Goal: Task Accomplishment & Management: Use online tool/utility

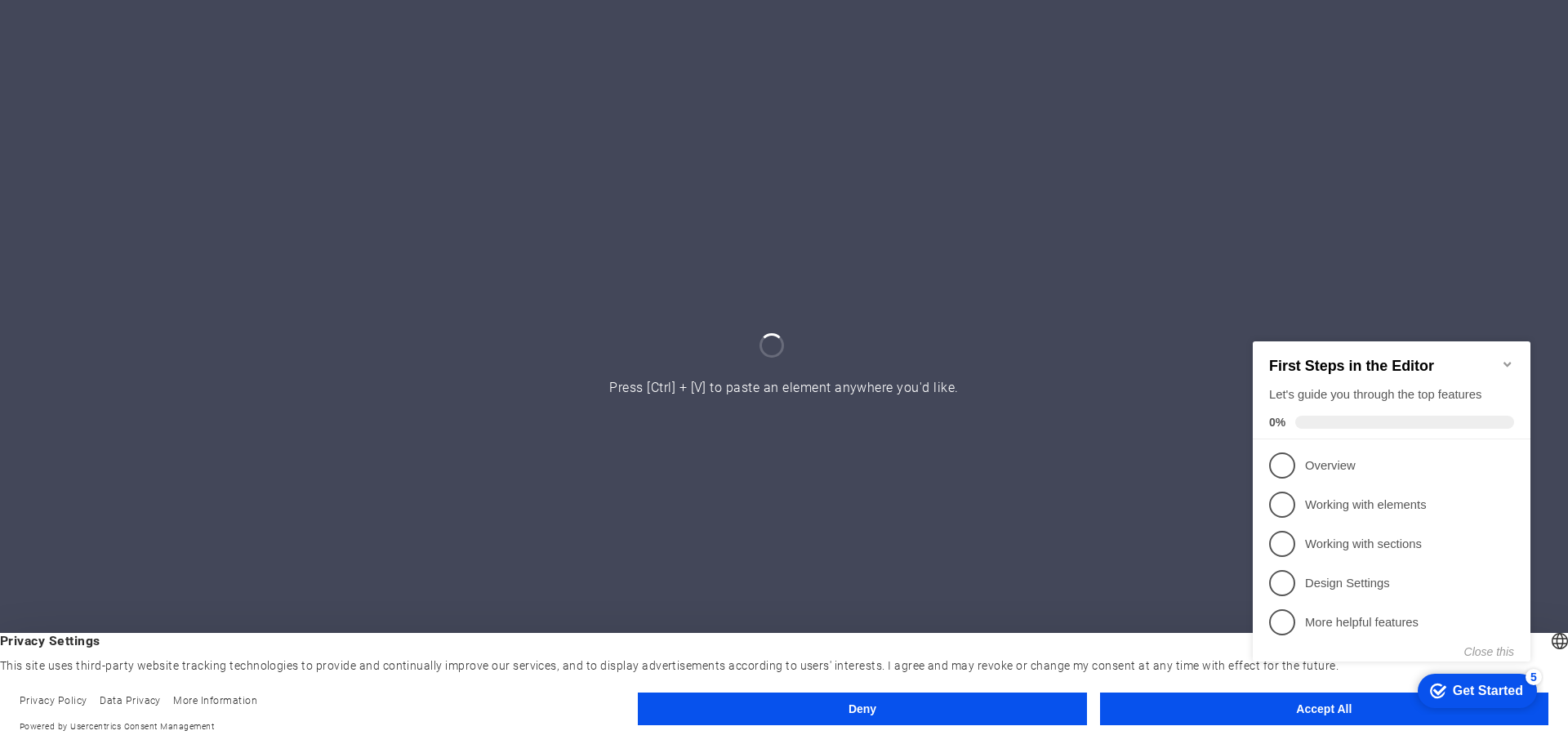
click div "checkmark Get Started 5 First Steps in the Editor Let's guide you through the t…"
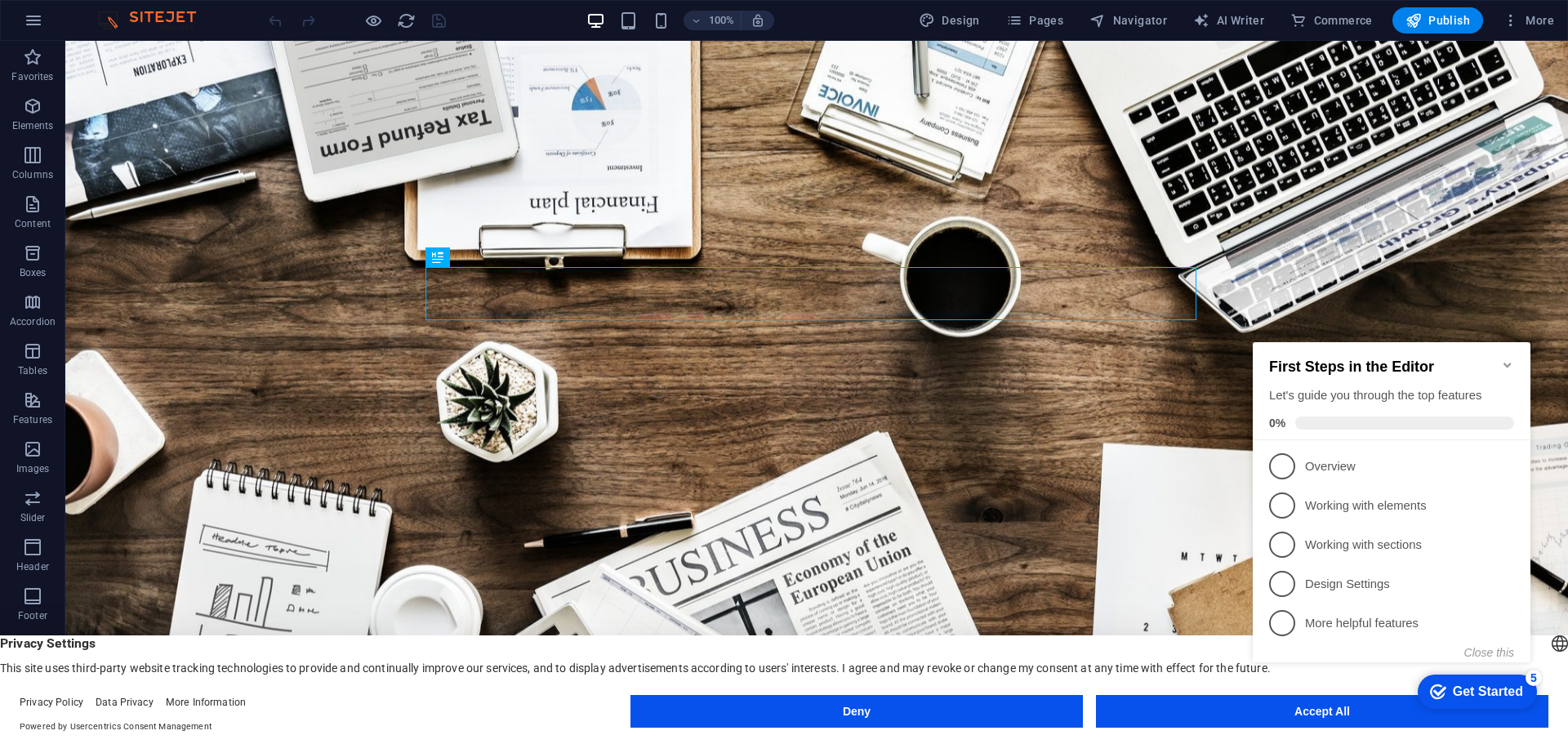
click div "checkmark Get Started 5 First Steps in the Editor Let's guide you through the t…"
click at [1335, 725] on button "Accept All" at bounding box center [1322, 711] width 452 height 33
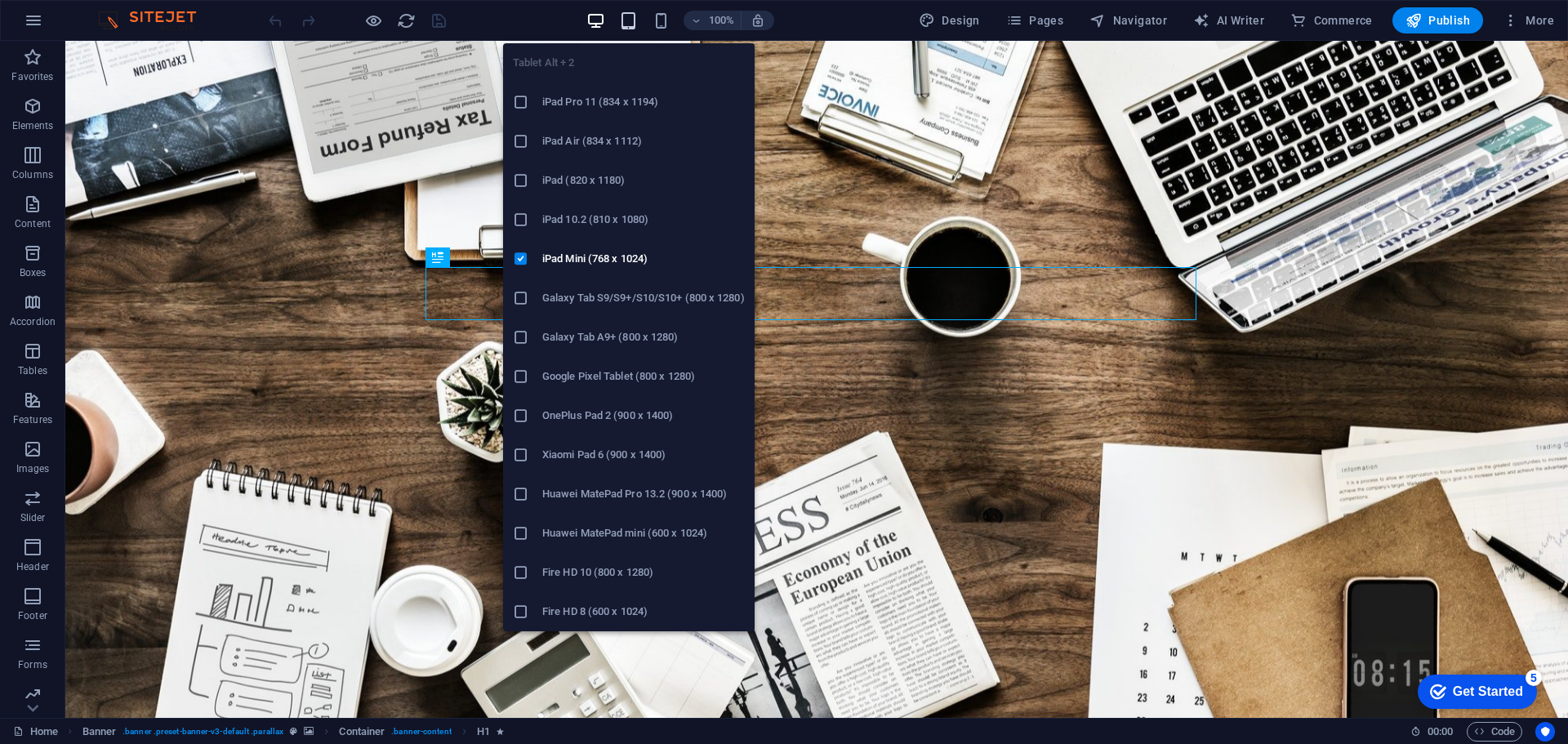
click at [632, 28] on icon "button" at bounding box center [628, 20] width 18 height 18
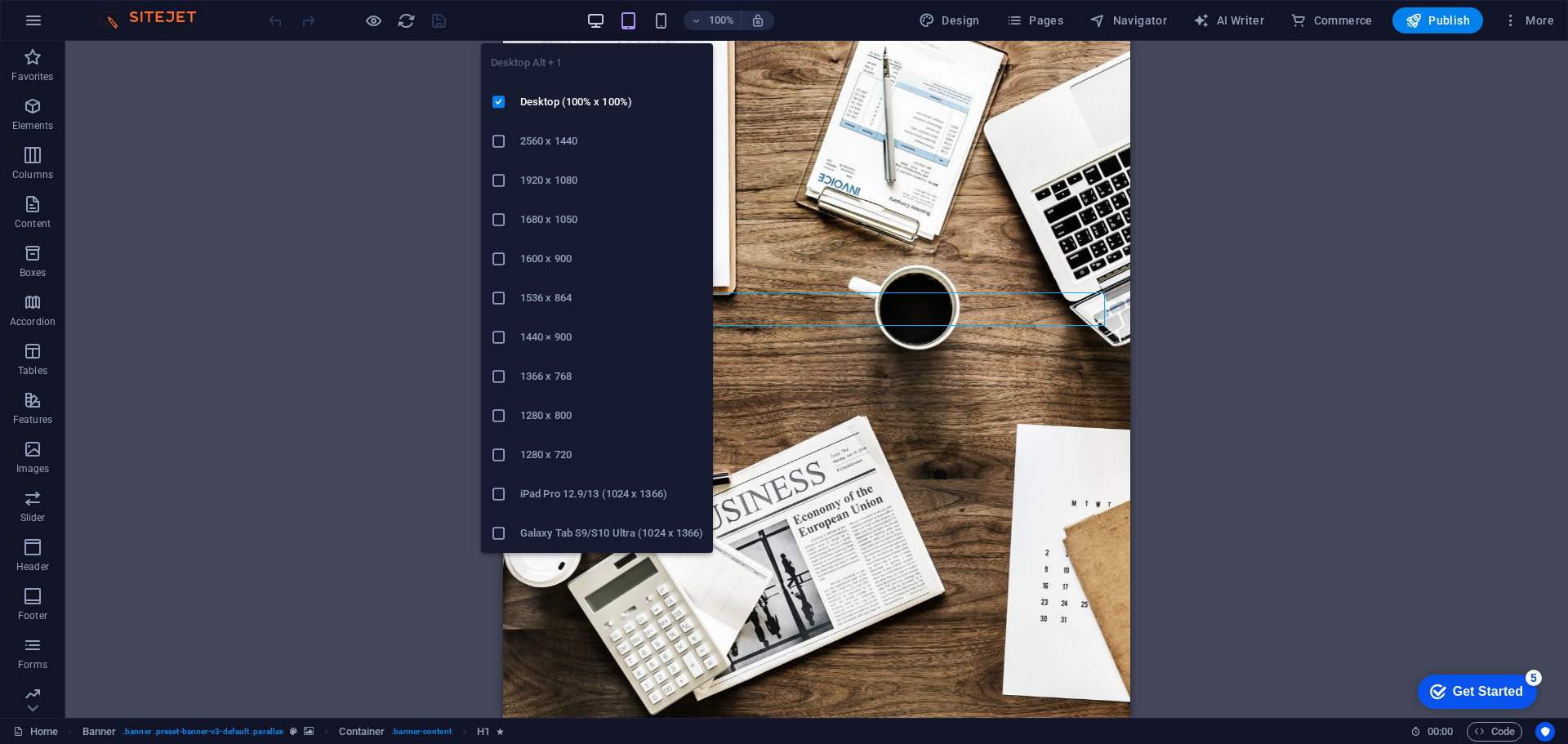
click at [604, 20] on icon "button" at bounding box center [595, 20] width 18 height 18
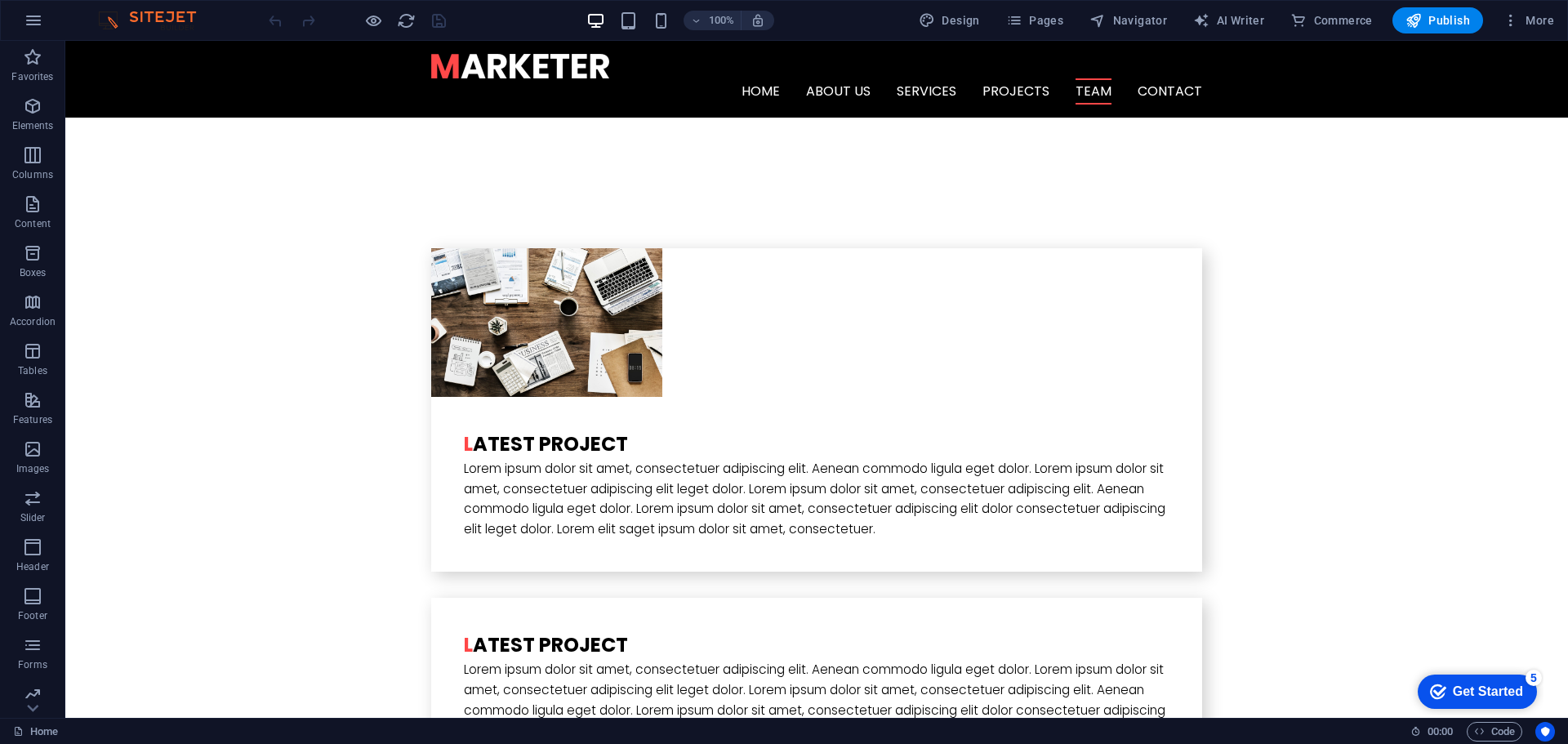
scroll to position [2881, 0]
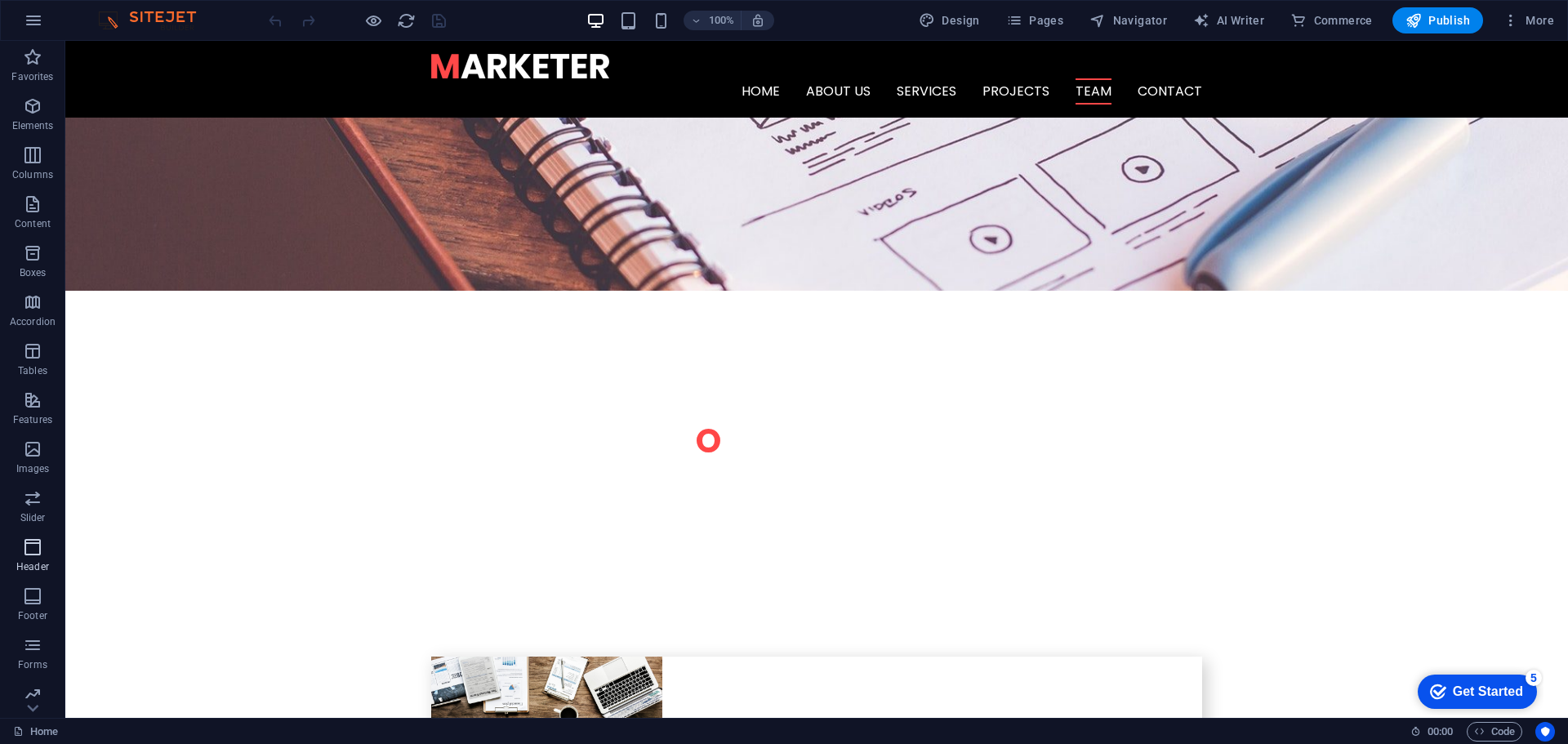
drag, startPoint x: 24, startPoint y: 560, endPoint x: 502, endPoint y: 164, distance: 620.7
click at [24, 560] on p "Header" at bounding box center [33, 566] width 33 height 13
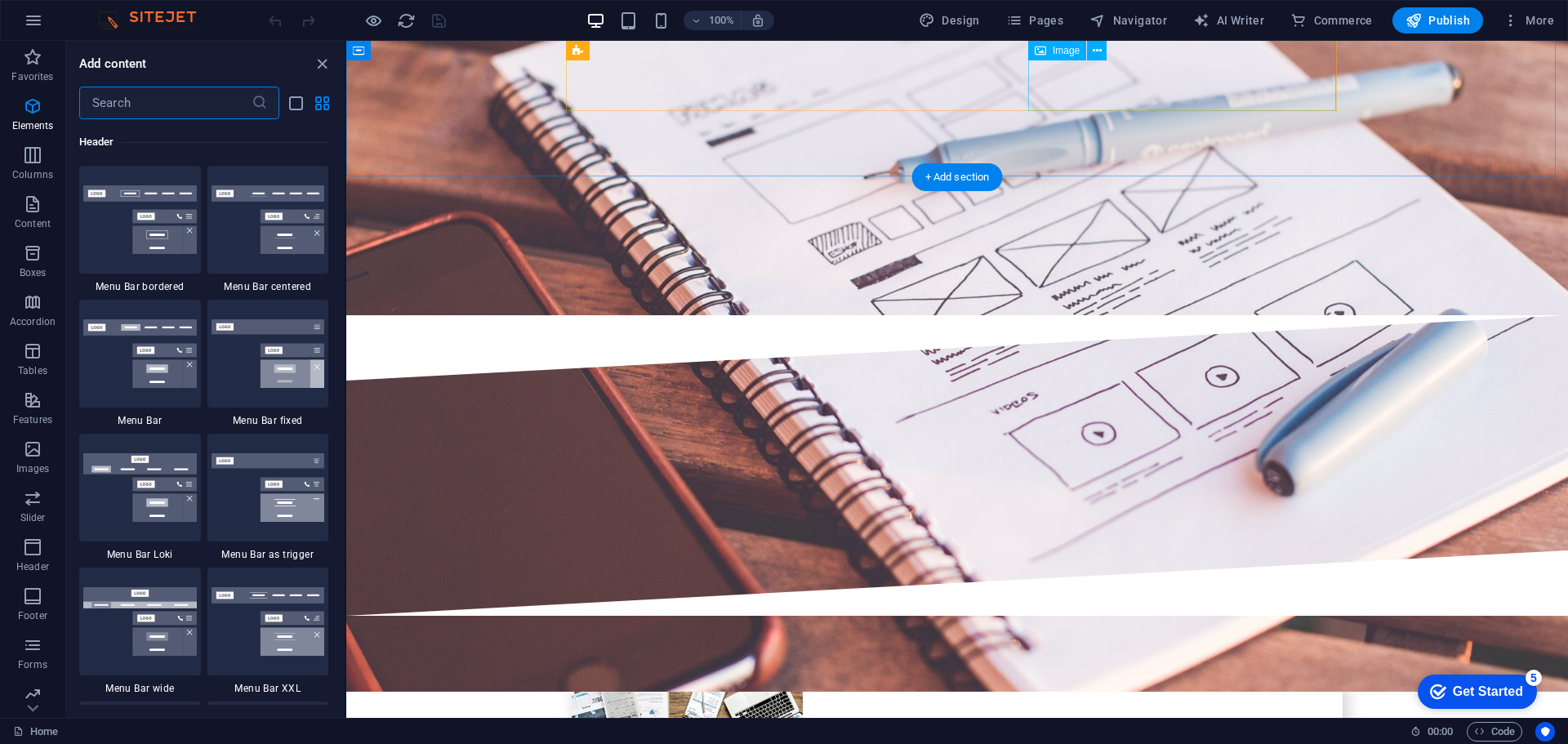
scroll to position [9828, 0]
click at [32, 126] on p "Elements" at bounding box center [33, 125] width 42 height 13
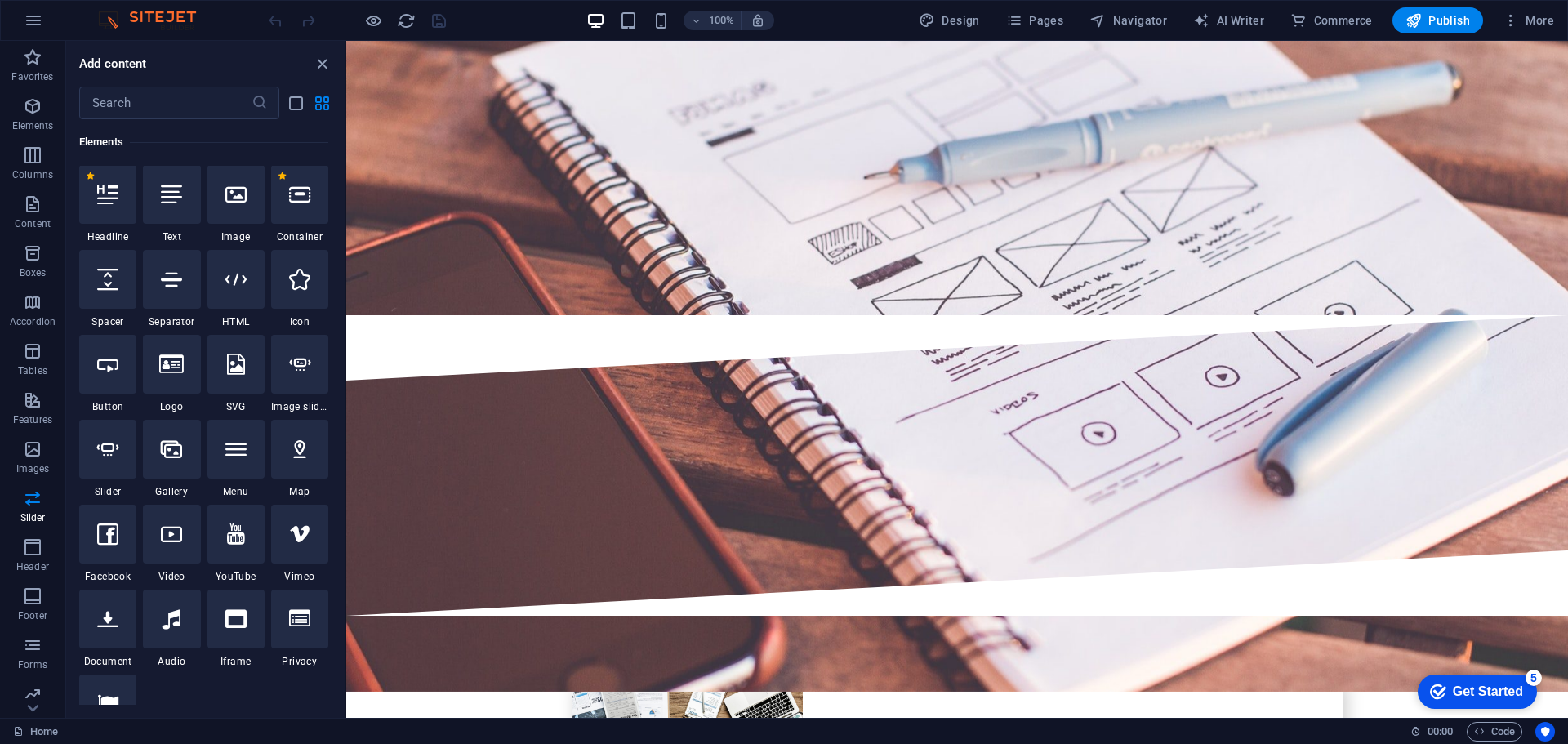
scroll to position [174, 0]
click at [45, 208] on span "Content" at bounding box center [32, 213] width 65 height 39
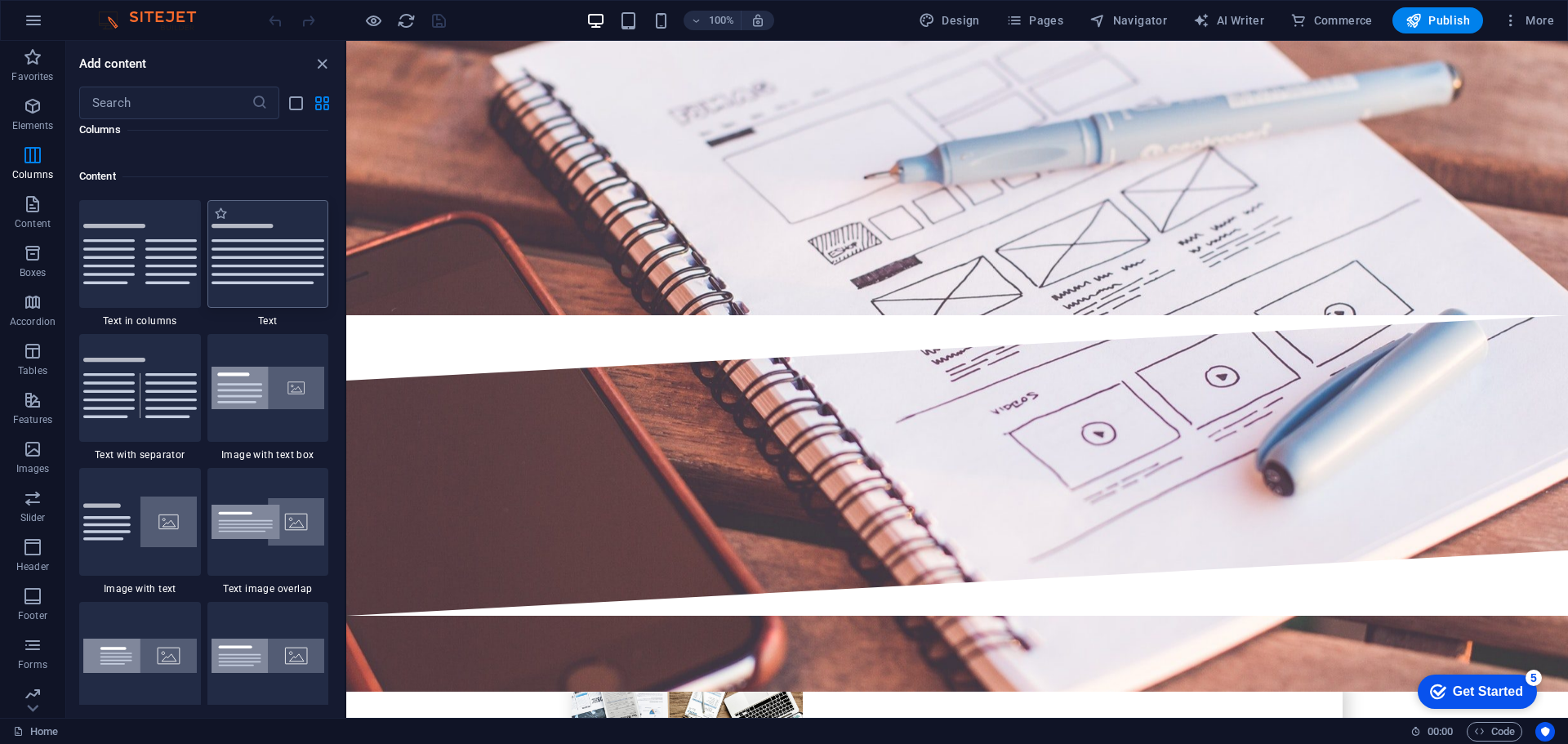
scroll to position [2856, 0]
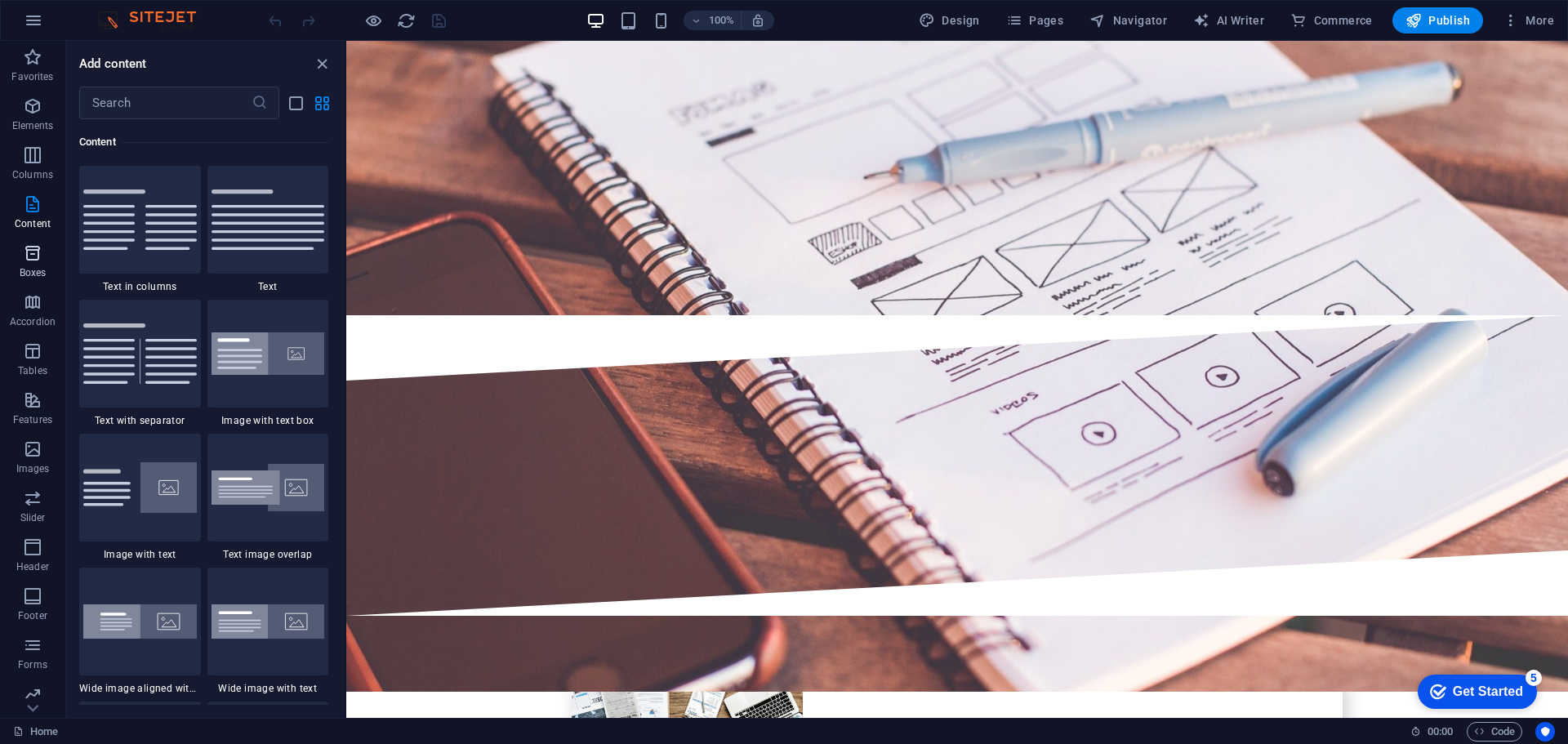
click at [31, 256] on icon "button" at bounding box center [33, 253] width 19 height 19
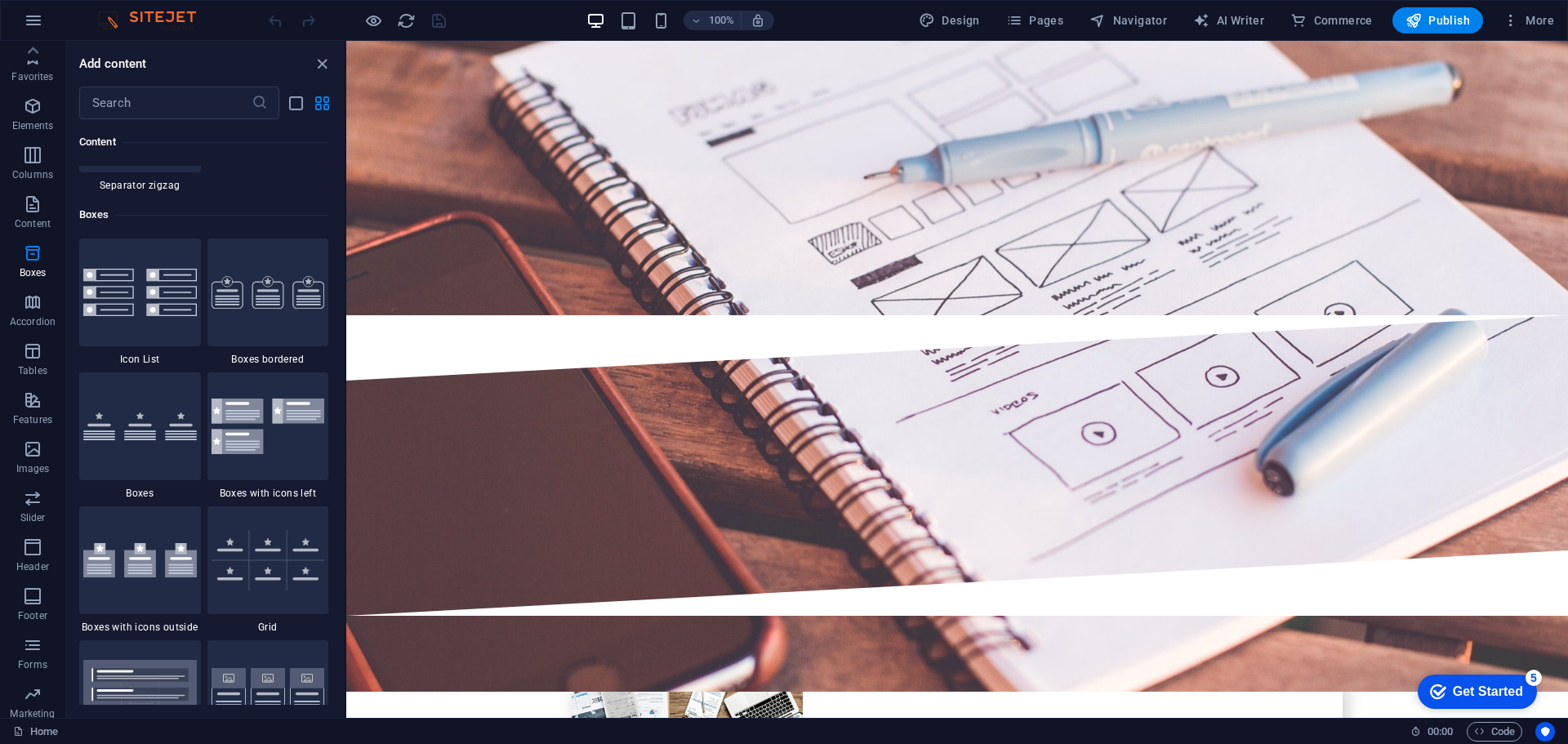
scroll to position [4420, 0]
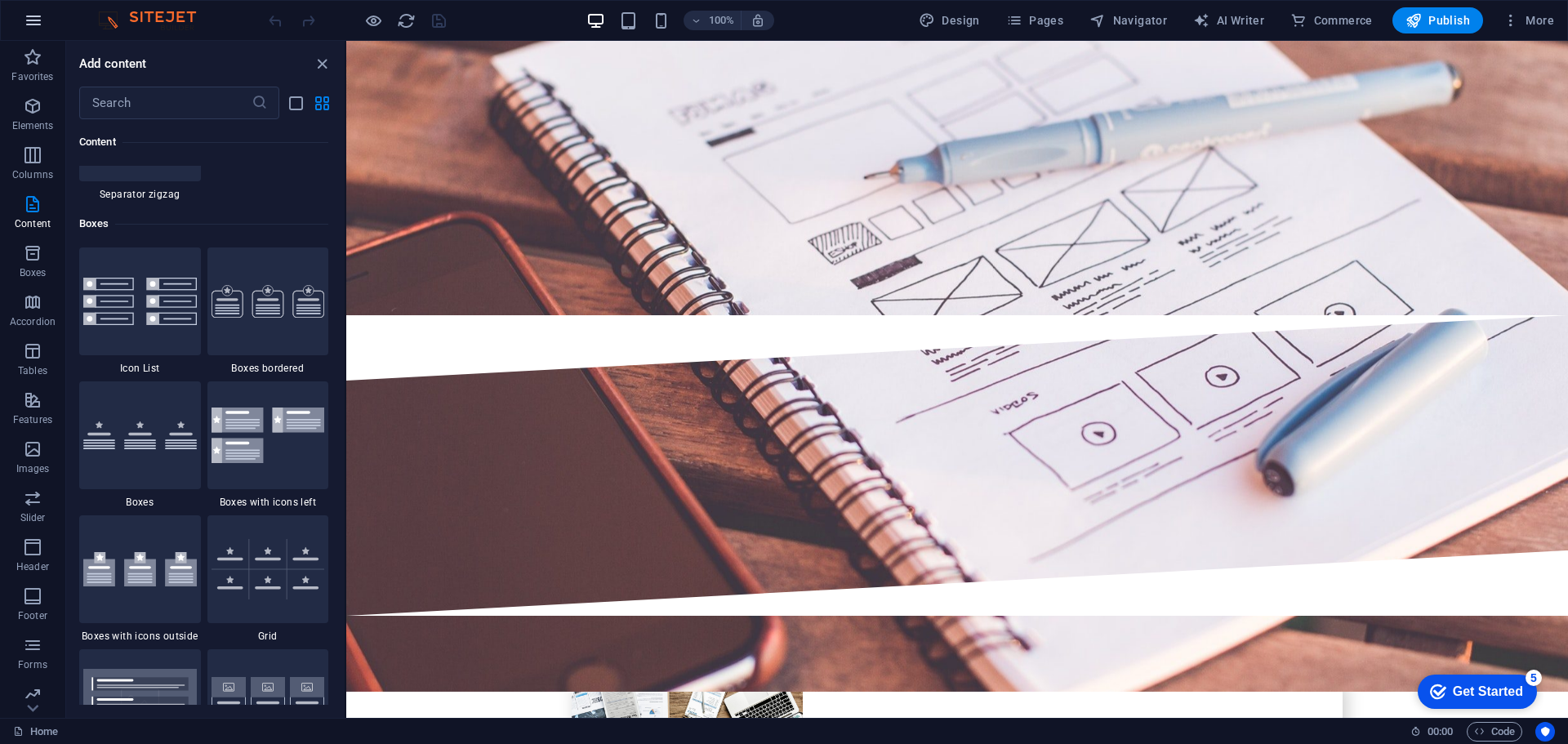
click at [41, 23] on icon "button" at bounding box center [33, 20] width 19 height 19
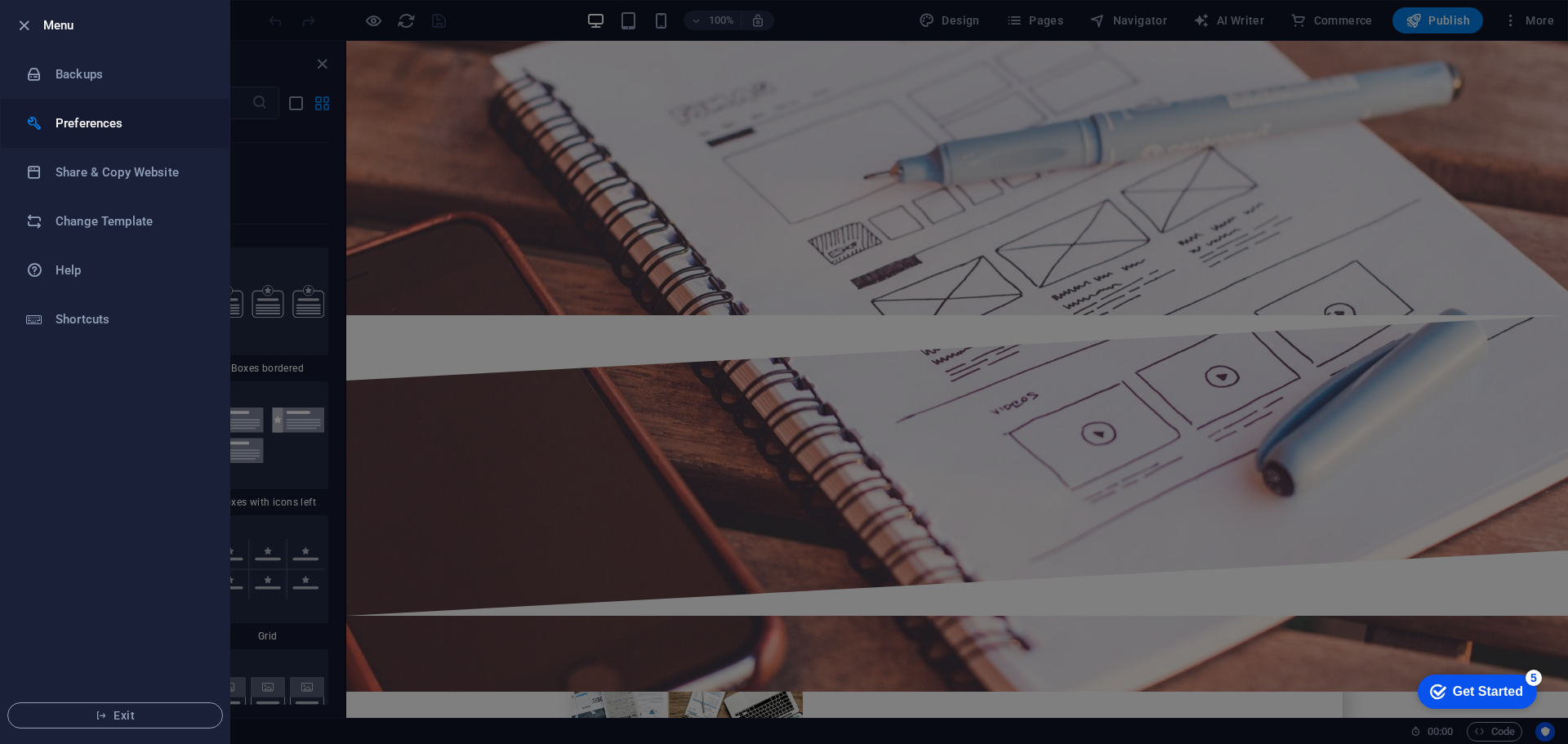
click at [151, 129] on h6 "Preferences" at bounding box center [131, 123] width 151 height 19
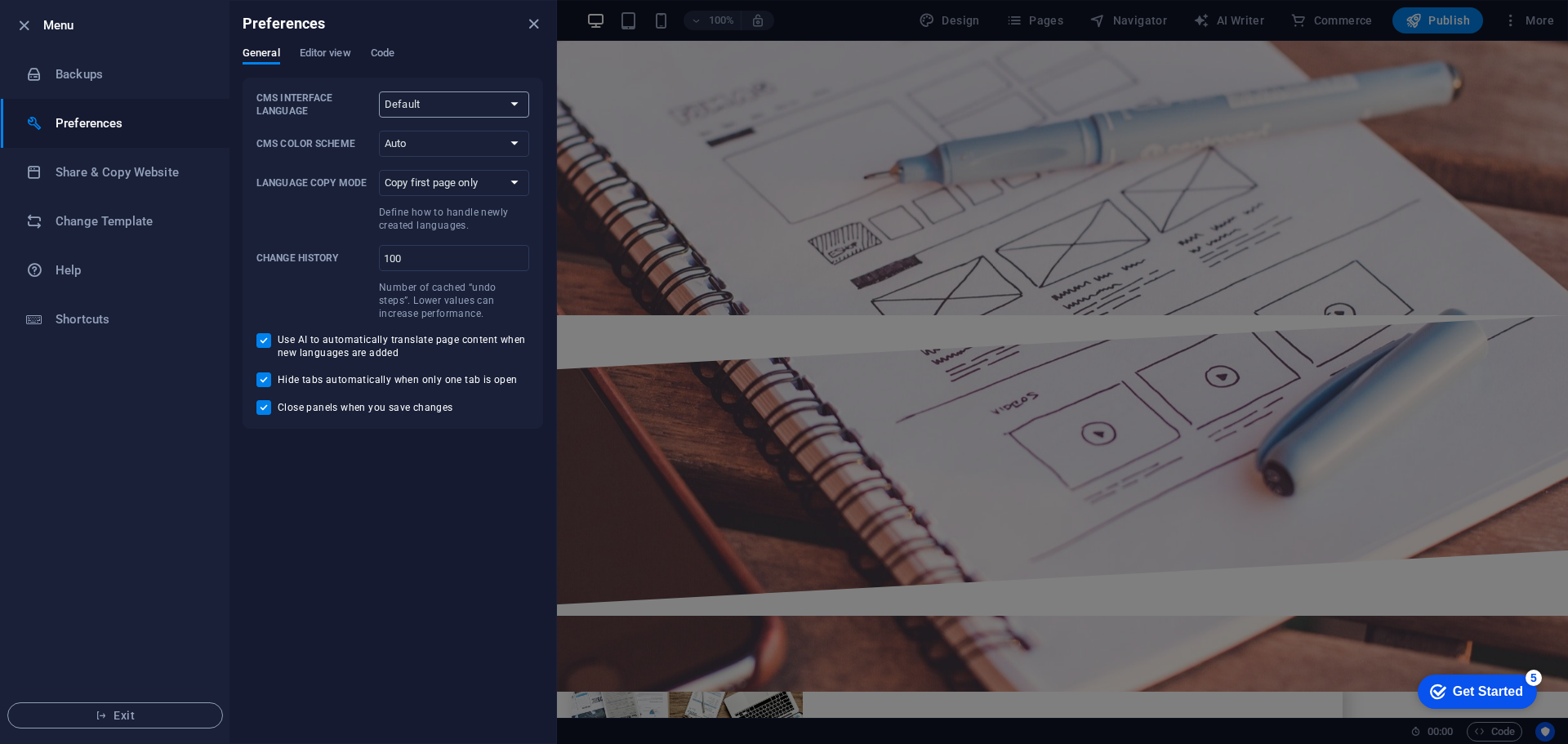
click at [475, 111] on select "Default Deutsch English Español Français Magyar Italiano Nederlands Polski Port…" at bounding box center [453, 104] width 150 height 26
click at [449, 31] on div "Preferences" at bounding box center [392, 23] width 327 height 46
click at [82, 70] on h6 "Backups" at bounding box center [131, 74] width 151 height 19
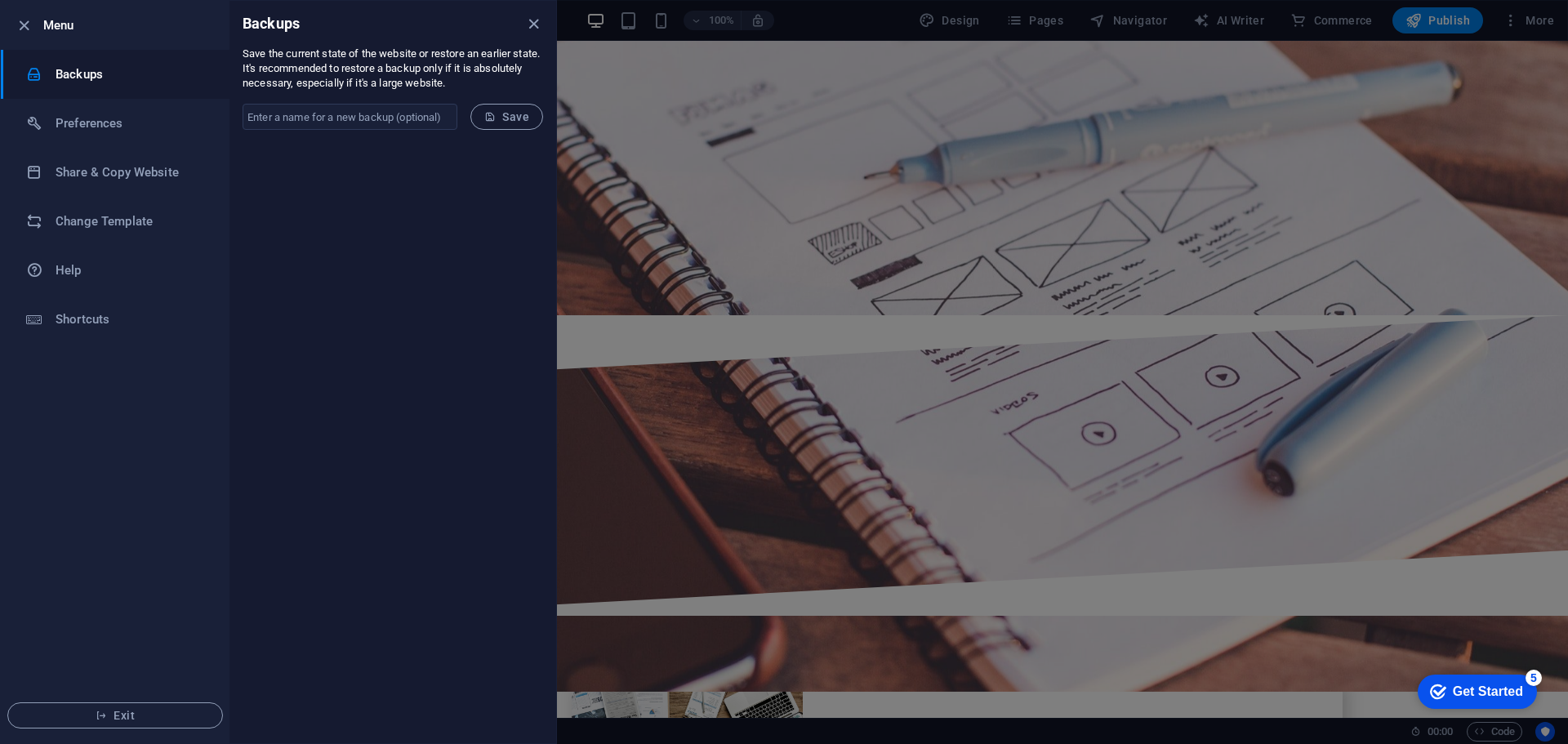
click at [936, 131] on div at bounding box center [784, 372] width 1568 height 744
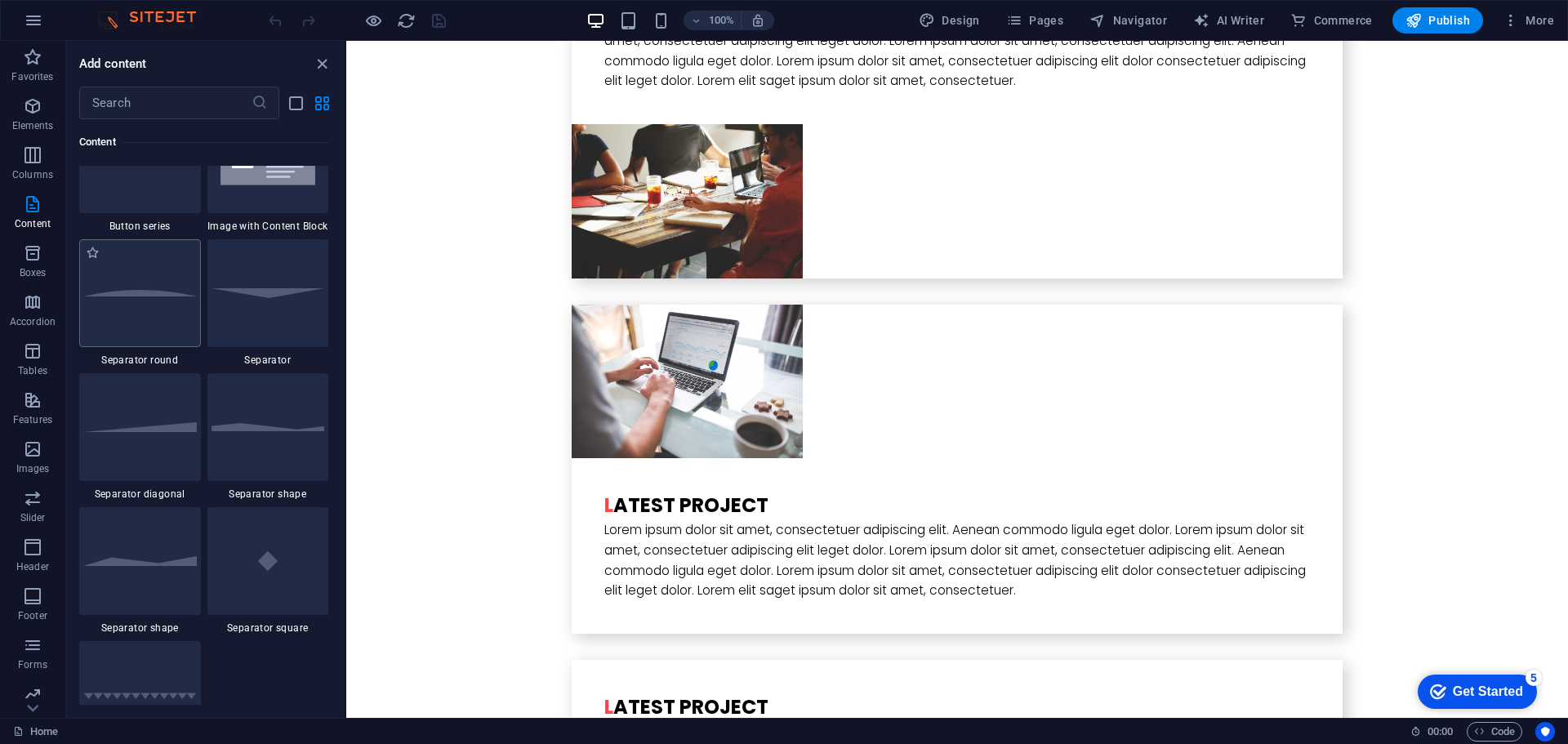
scroll to position [3849, 0]
click at [931, 27] on icon "button" at bounding box center [927, 20] width 16 height 16
select select "rem"
select select "300"
select select "px"
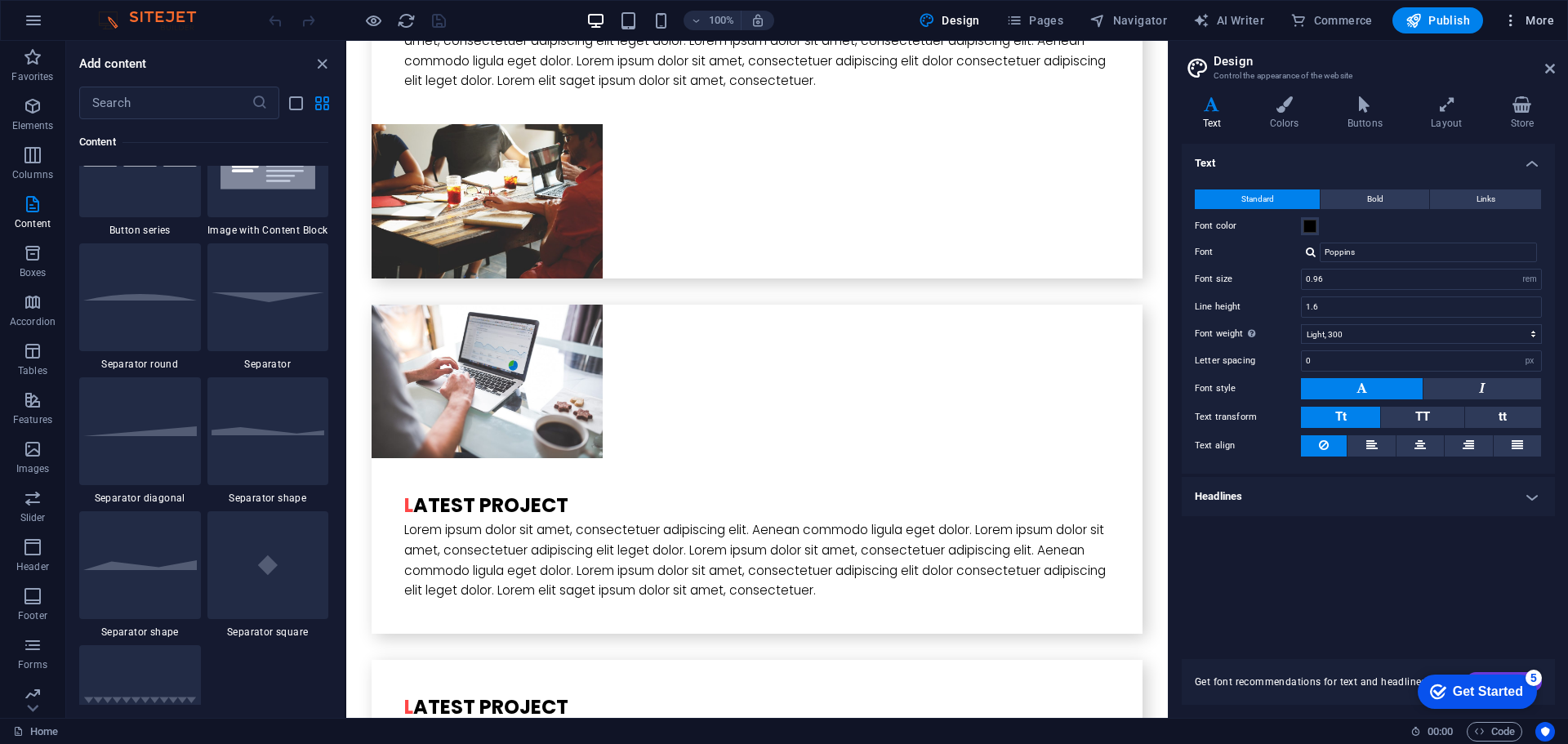
click at [1539, 22] on span "More" at bounding box center [1527, 20] width 51 height 16
click at [1508, 18] on icon "button" at bounding box center [1510, 20] width 16 height 16
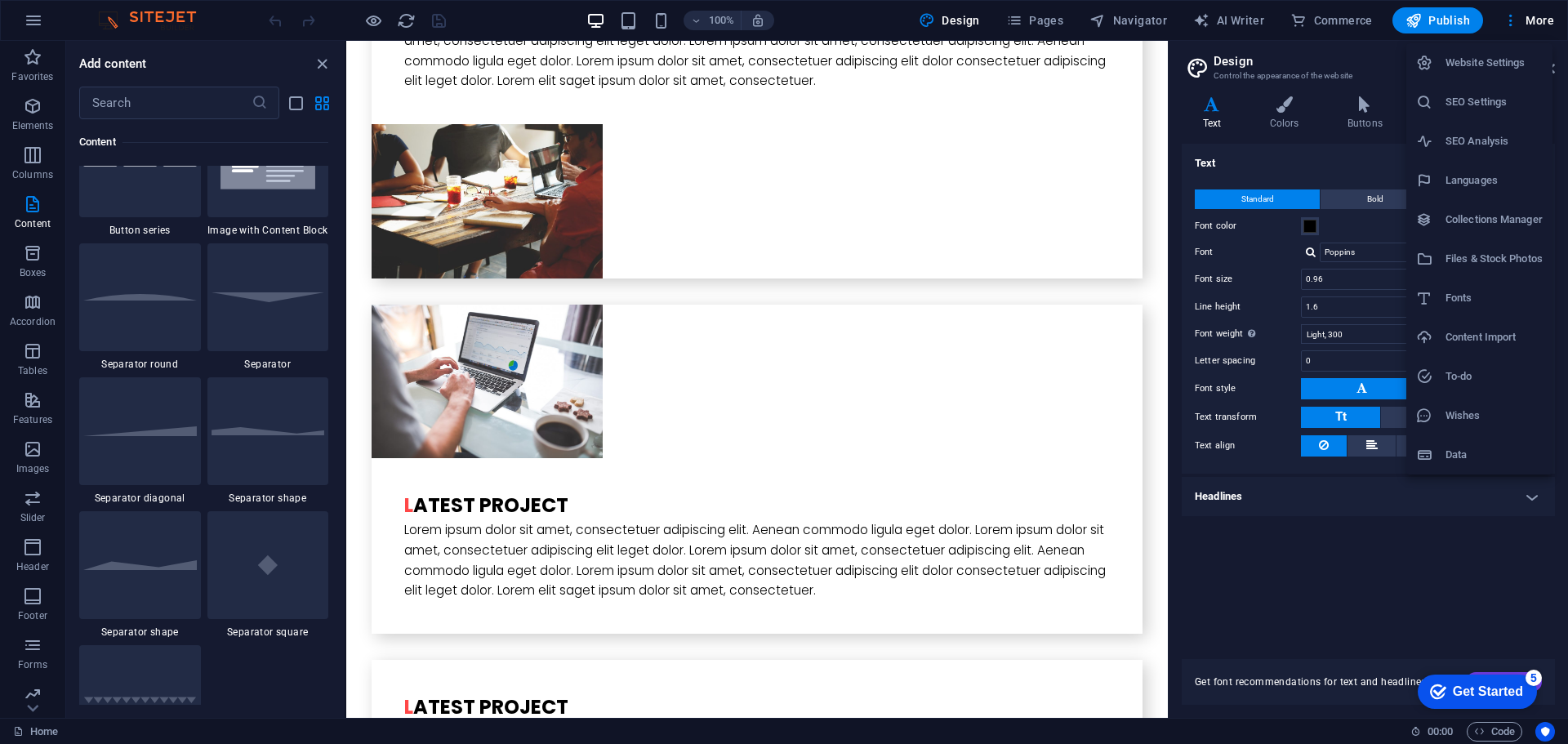
click at [1510, 80] on li "Website Settings" at bounding box center [1479, 63] width 147 height 39
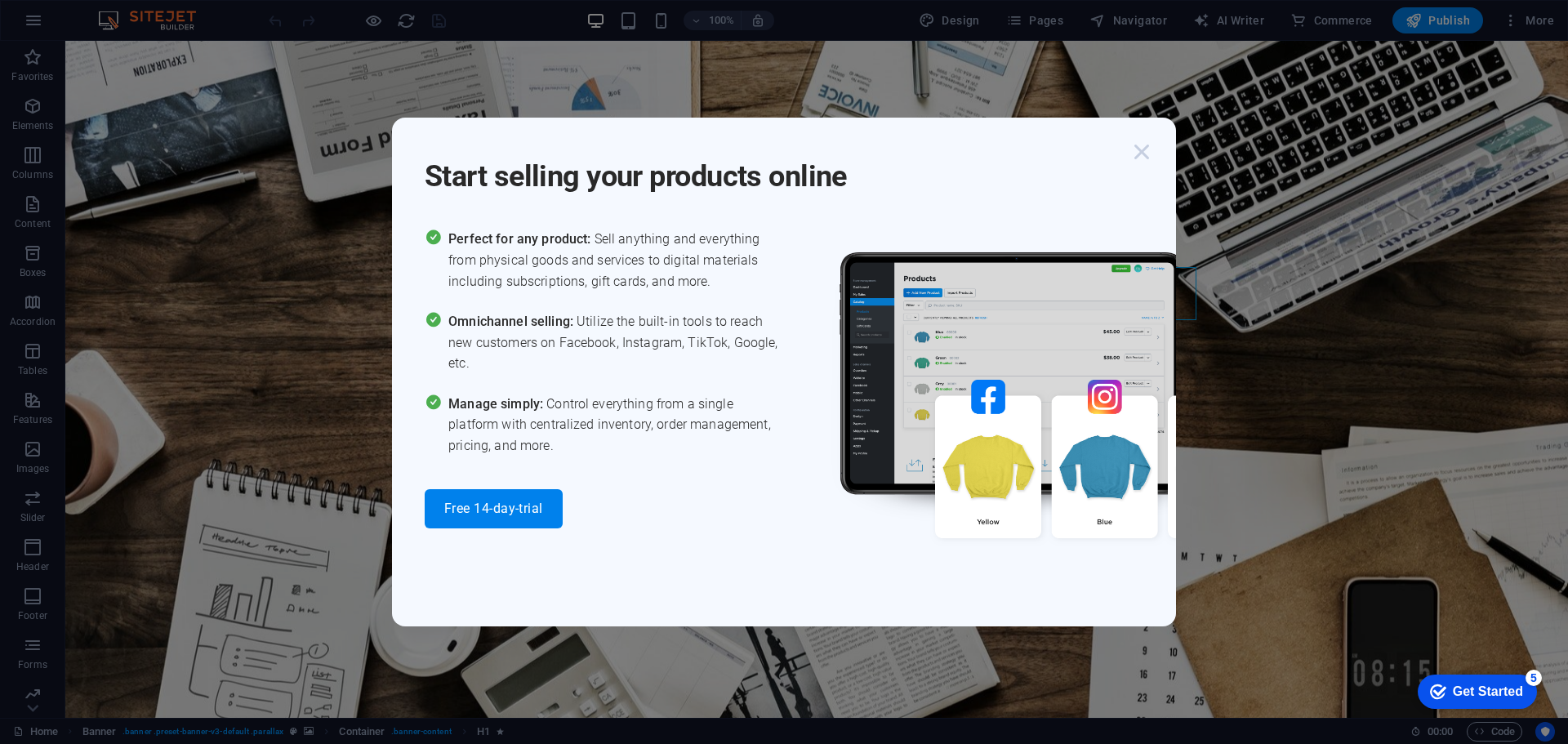
click at [1143, 157] on icon "button" at bounding box center [1141, 151] width 29 height 29
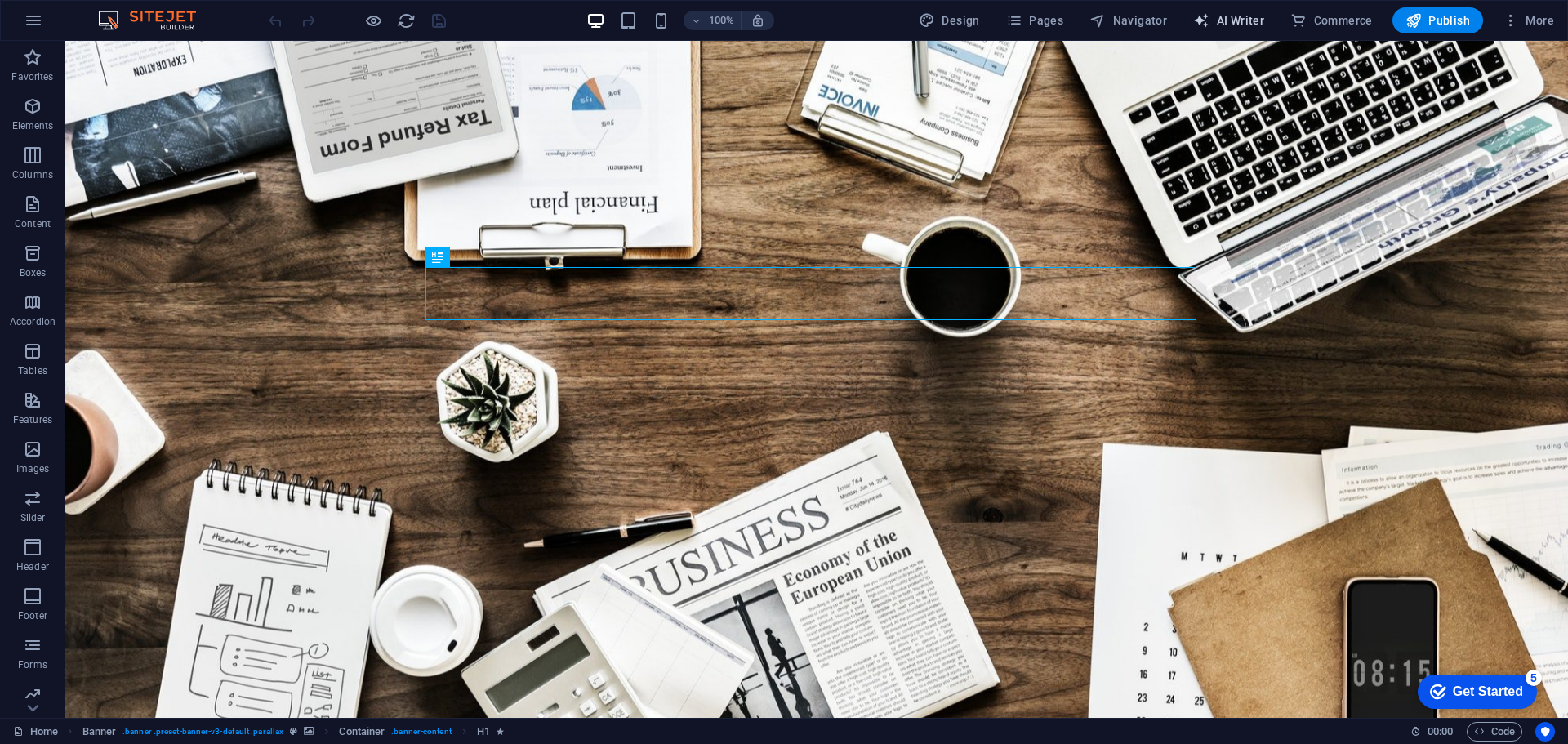
click at [1265, 30] on button "AI Writer" at bounding box center [1228, 20] width 84 height 26
select select "English"
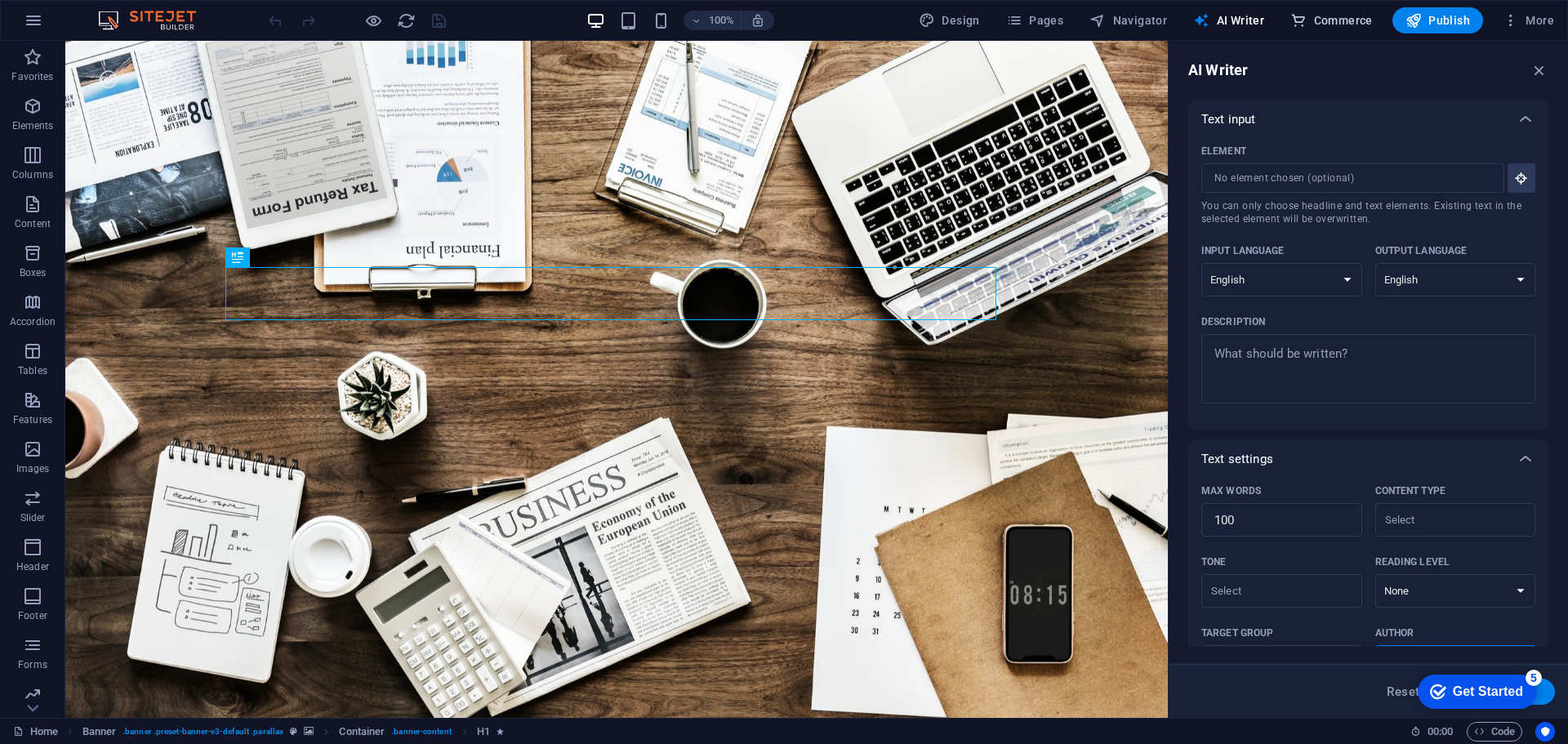
click at [1363, 32] on button "Commerce" at bounding box center [1331, 20] width 95 height 26
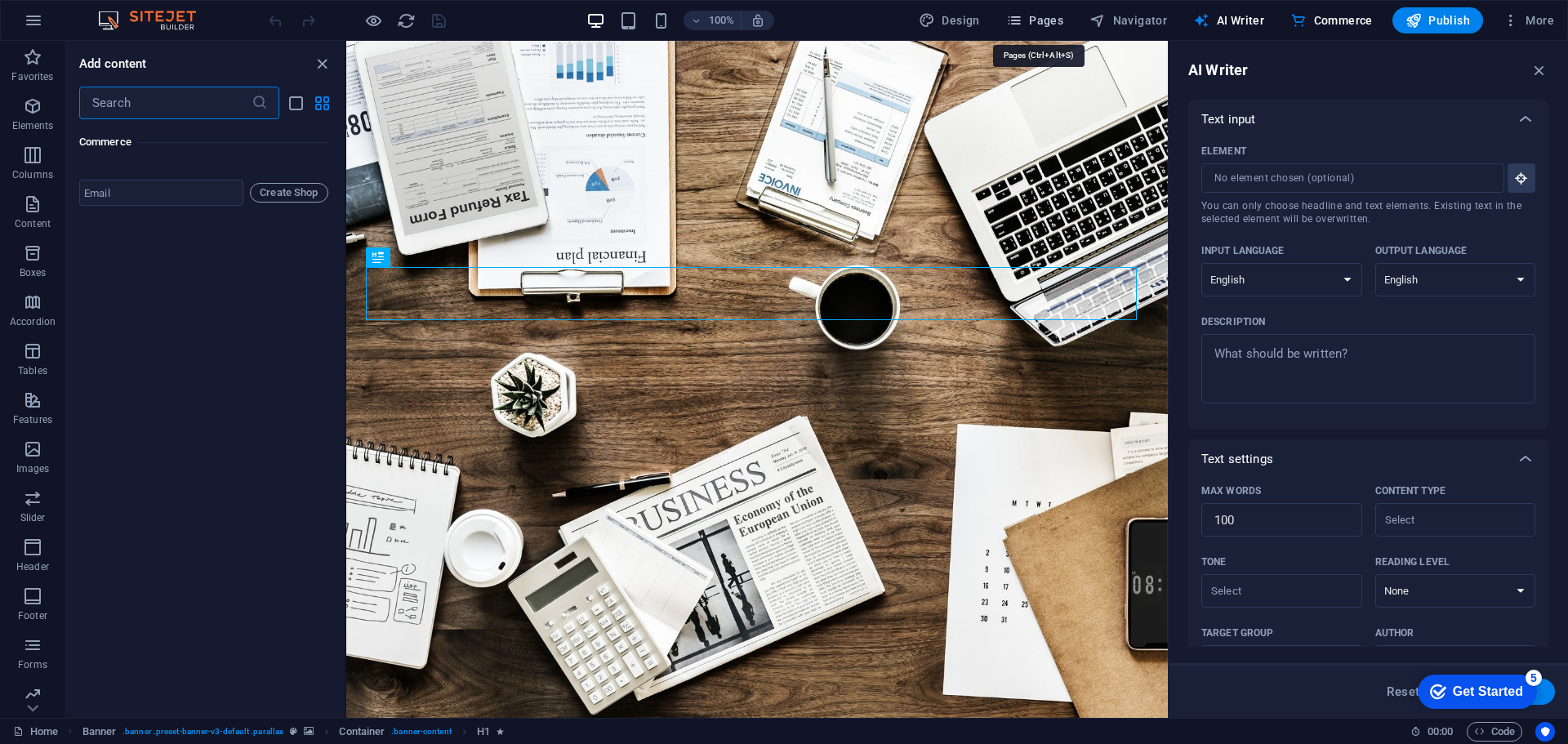
click at [1030, 14] on span "Pages" at bounding box center [1034, 20] width 57 height 16
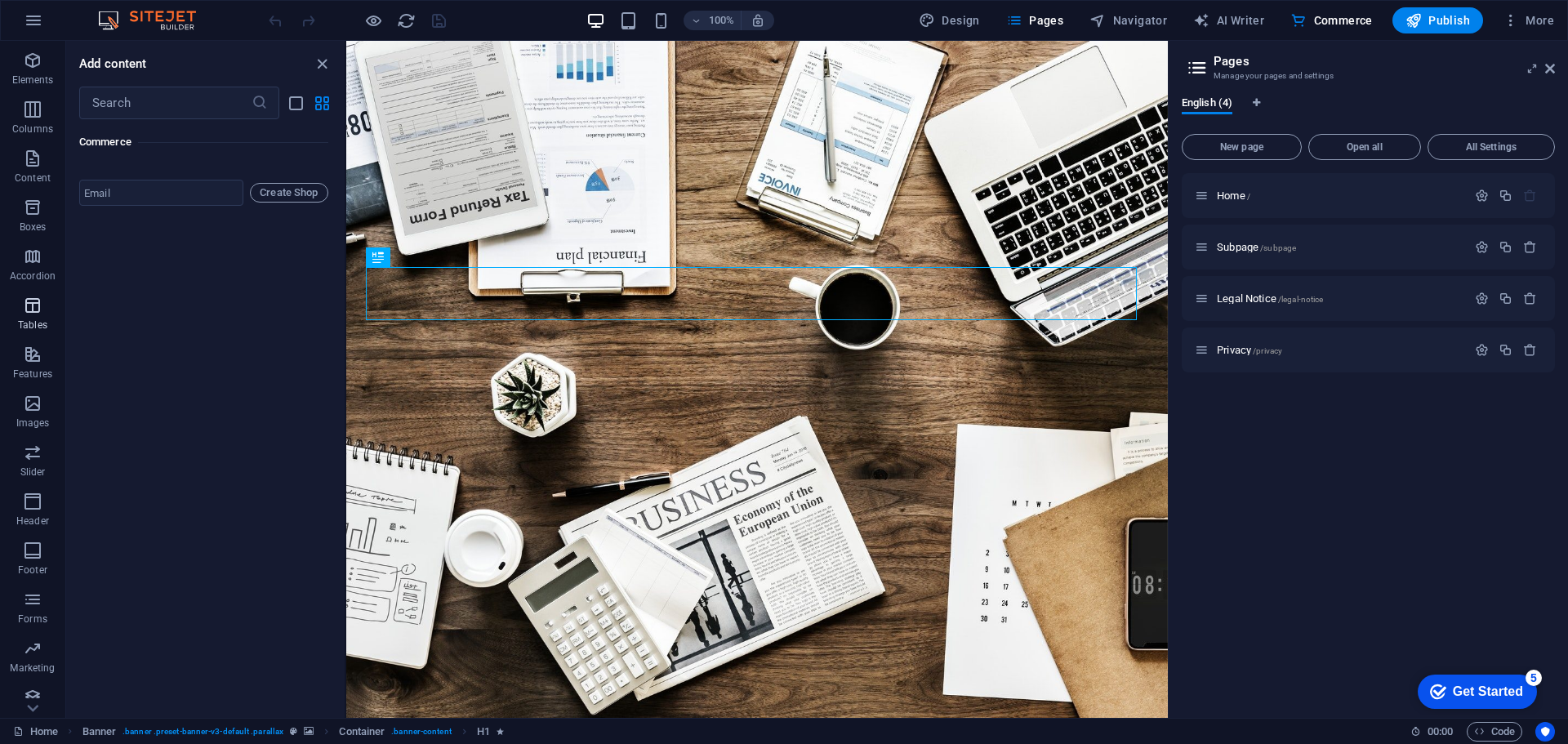
scroll to position [107, 0]
click at [30, 500] on span "Footer" at bounding box center [32, 499] width 65 height 39
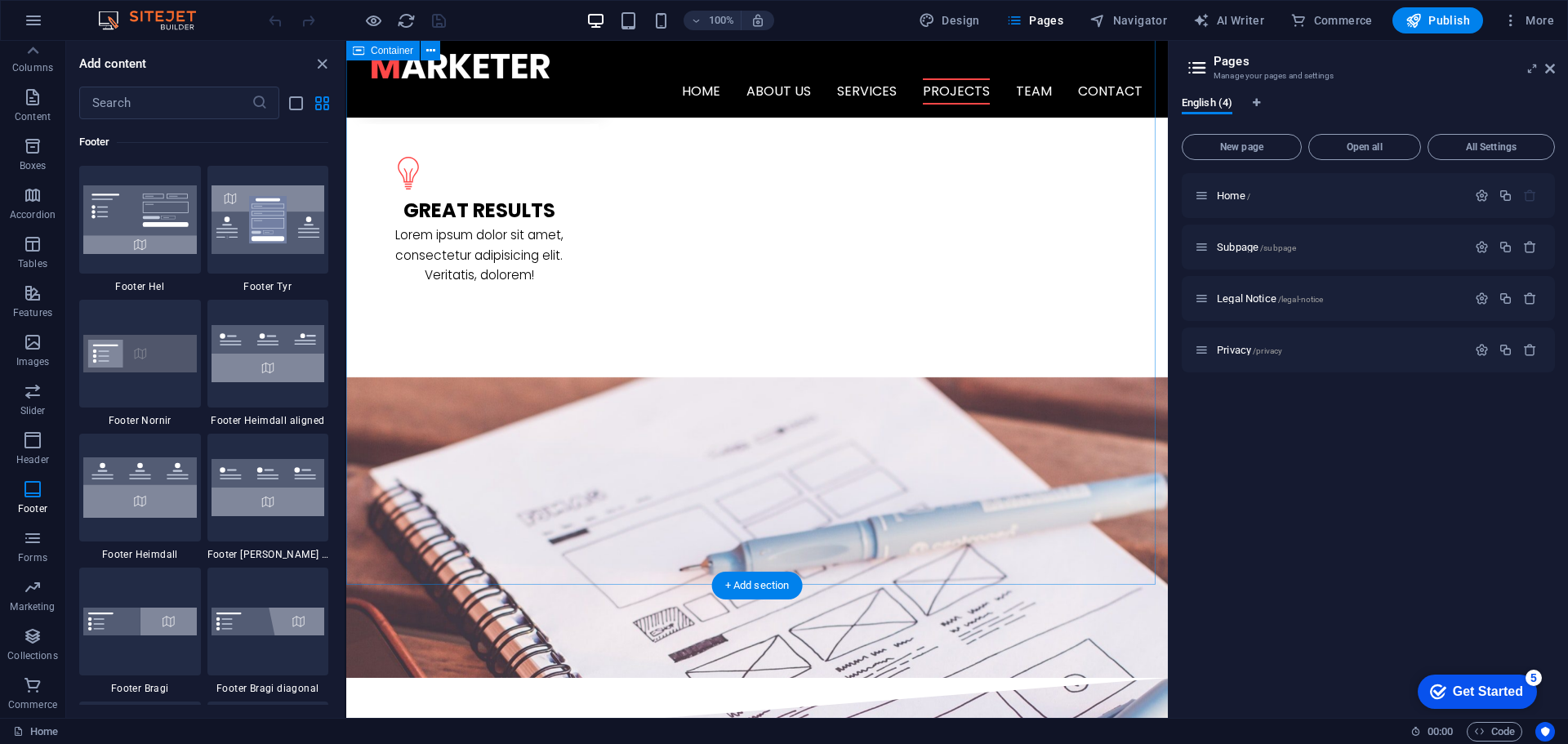
scroll to position [2473, 0]
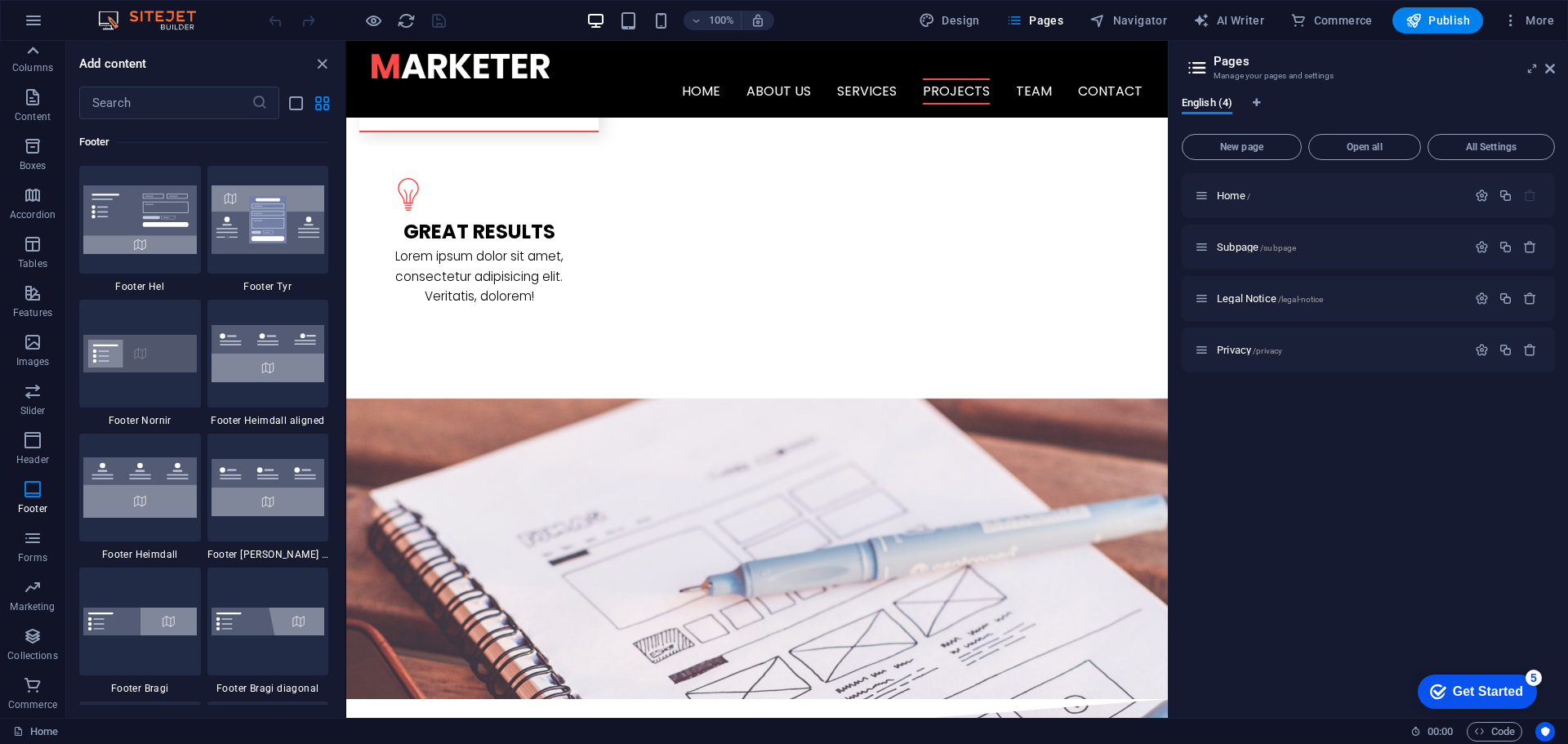
click at [27, 54] on icon at bounding box center [33, 50] width 23 height 23
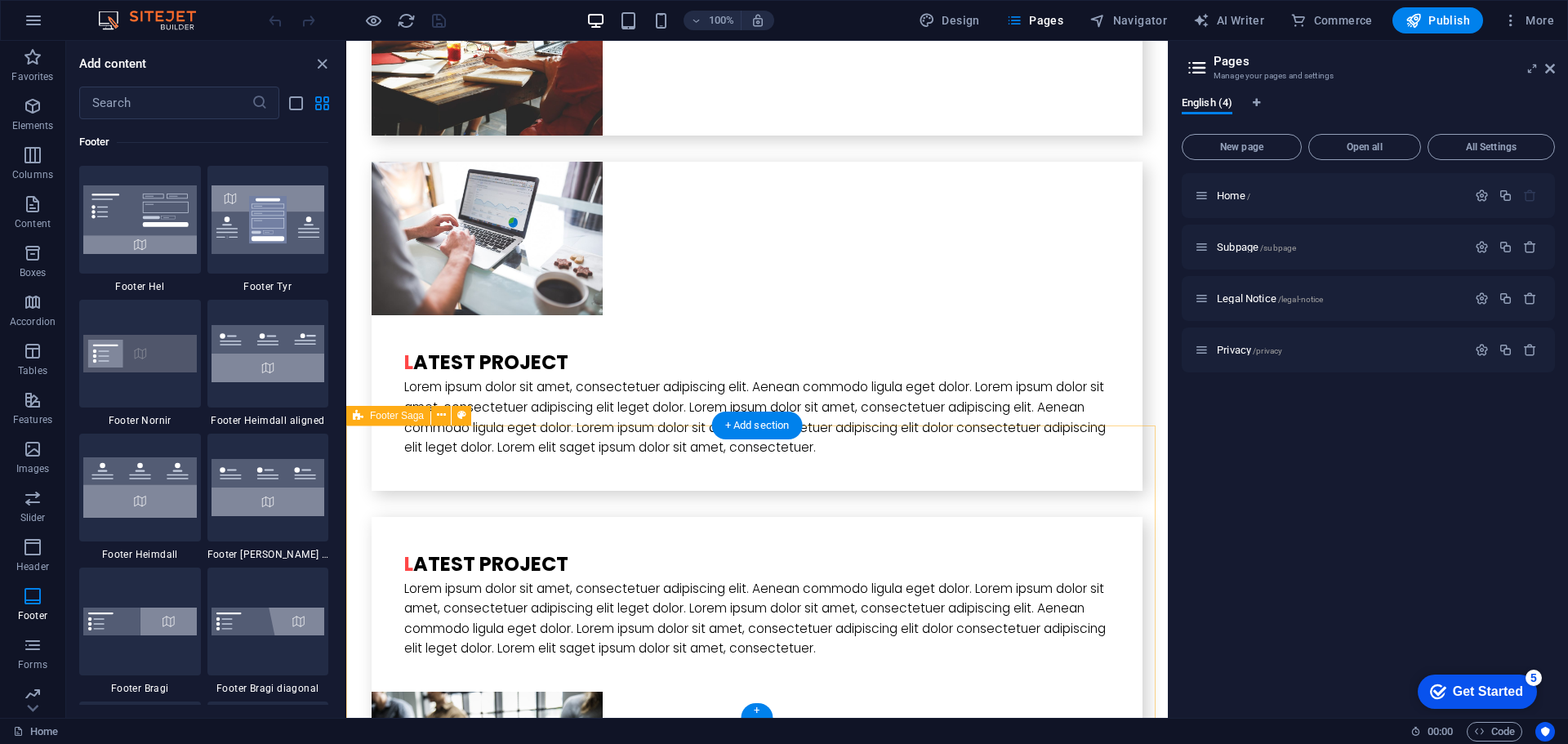
scroll to position [4269, 0]
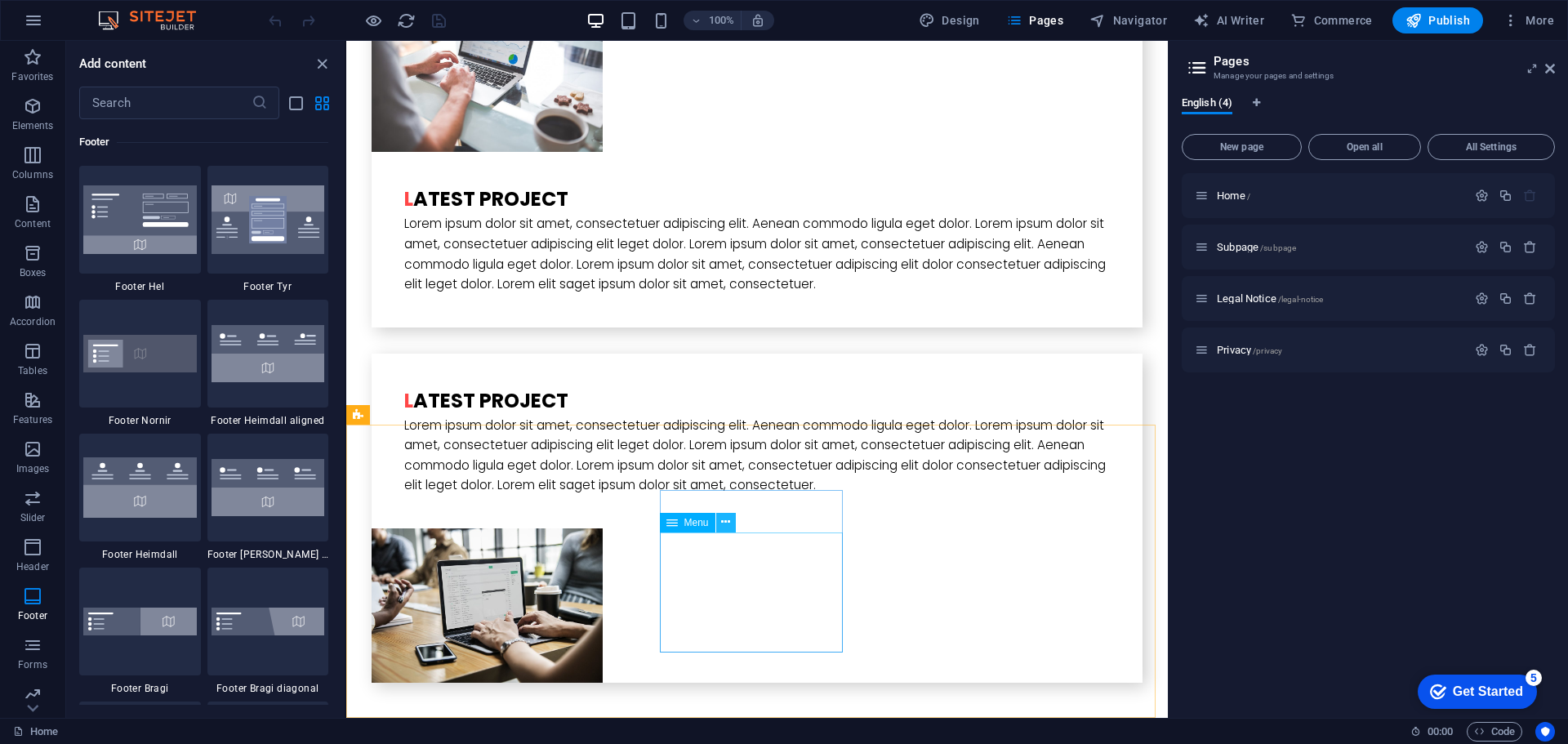
click at [724, 514] on icon at bounding box center [725, 522] width 9 height 17
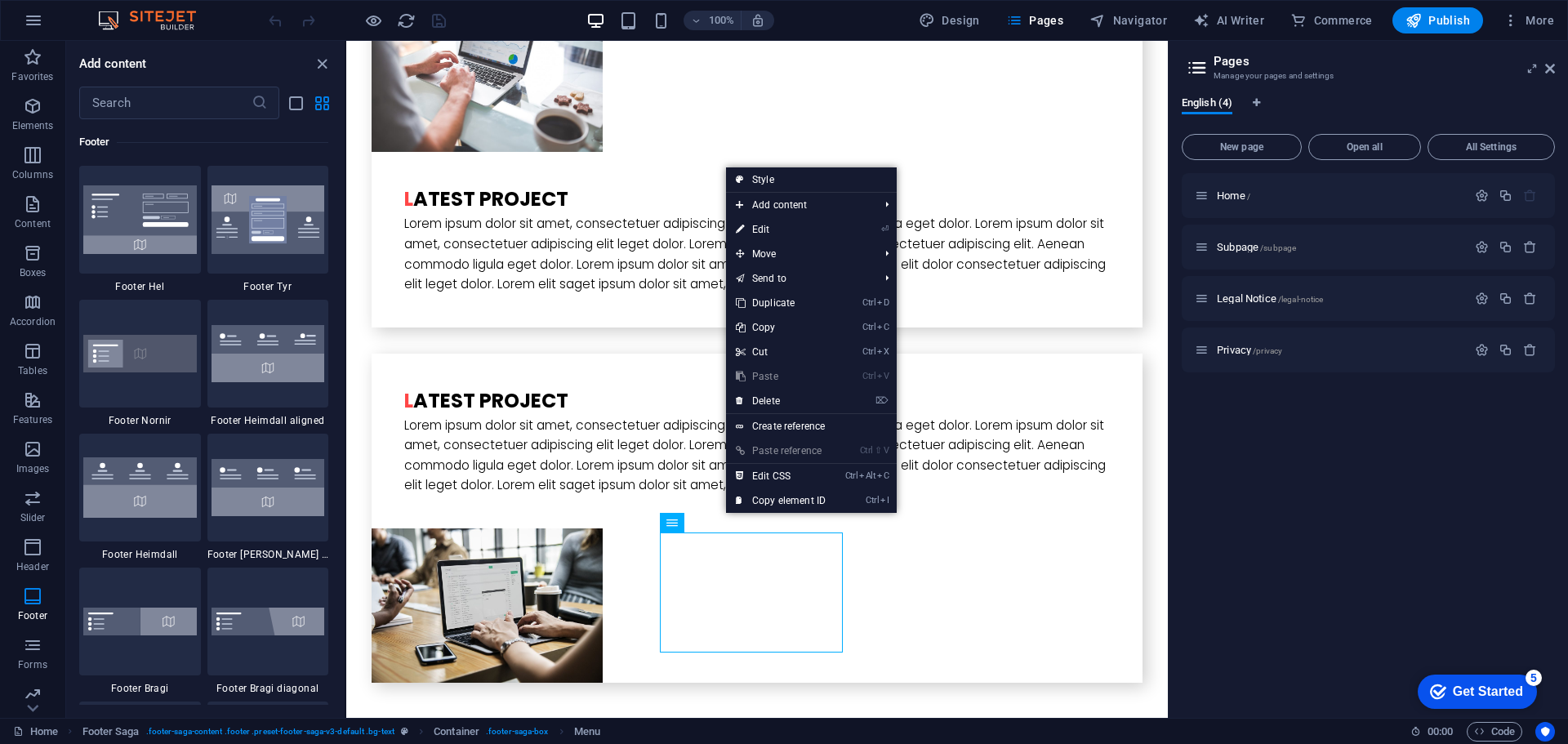
click at [1227, 529] on div "Home / Subpage /subpage Legal Notice /legal-notice Privacy /privacy" at bounding box center [1368, 438] width 374 height 532
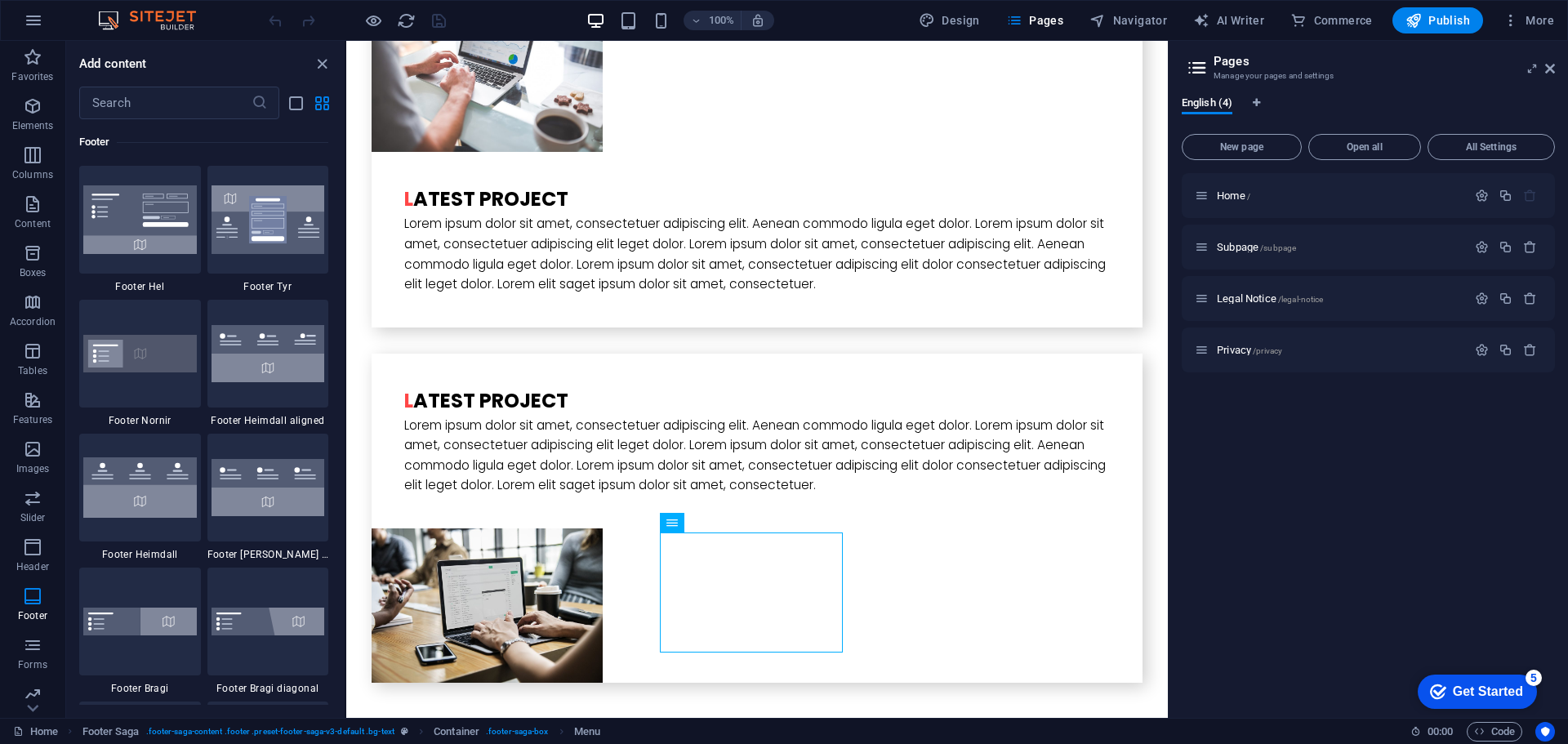
click at [1503, 697] on div "Get Started" at bounding box center [1487, 691] width 70 height 15
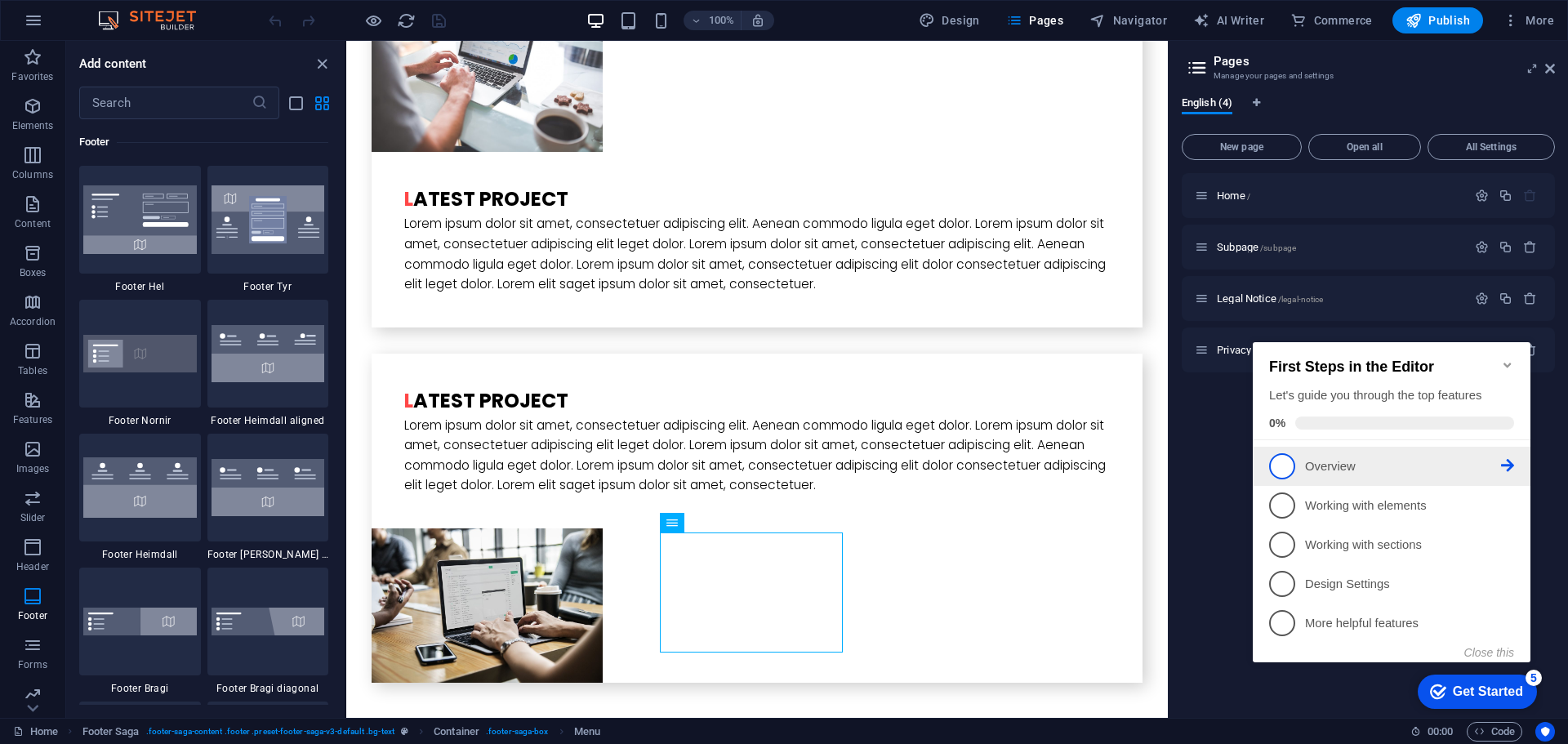
click at [1442, 475] on link "1 Overview - incomplete" at bounding box center [1391, 466] width 245 height 26
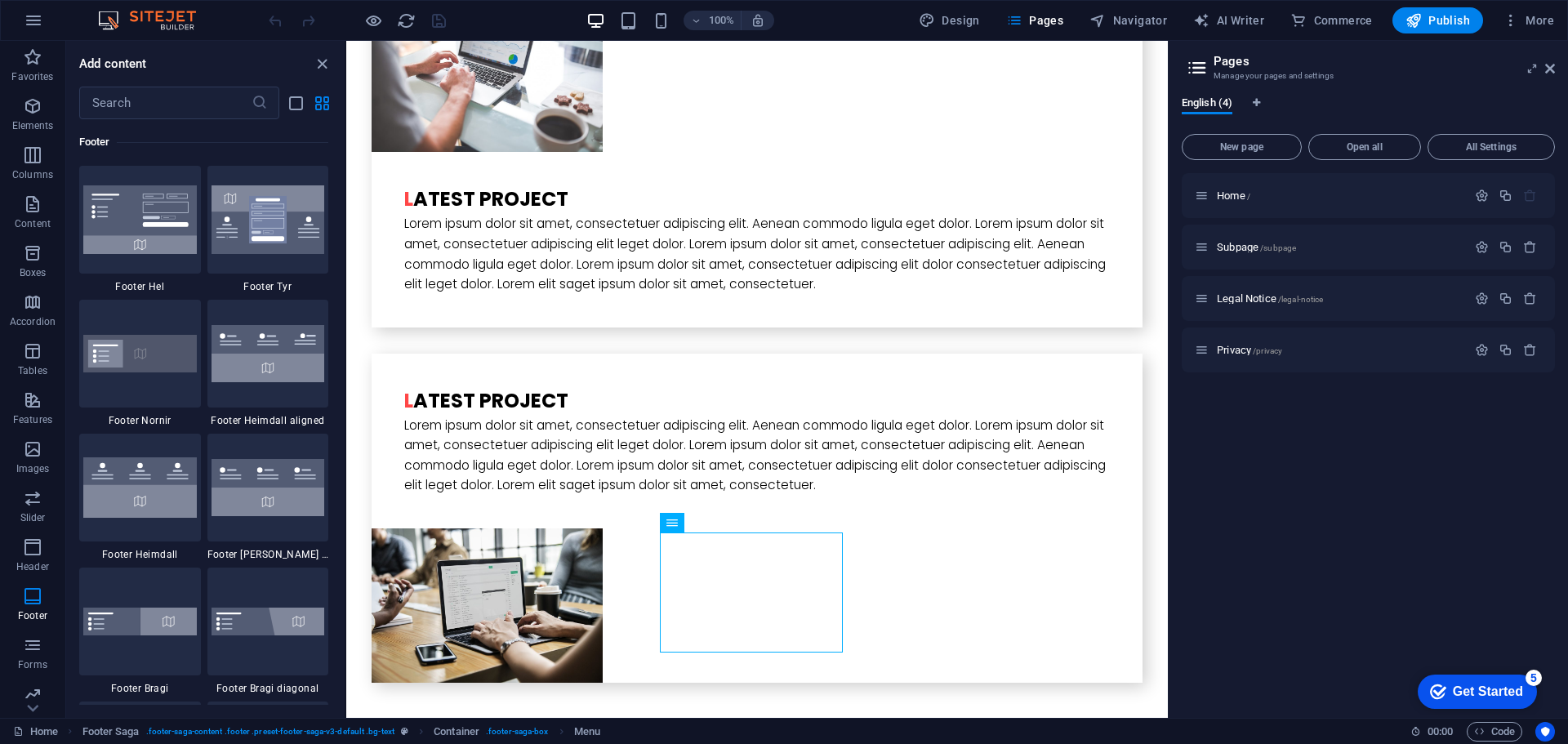
scroll to position [0, 0]
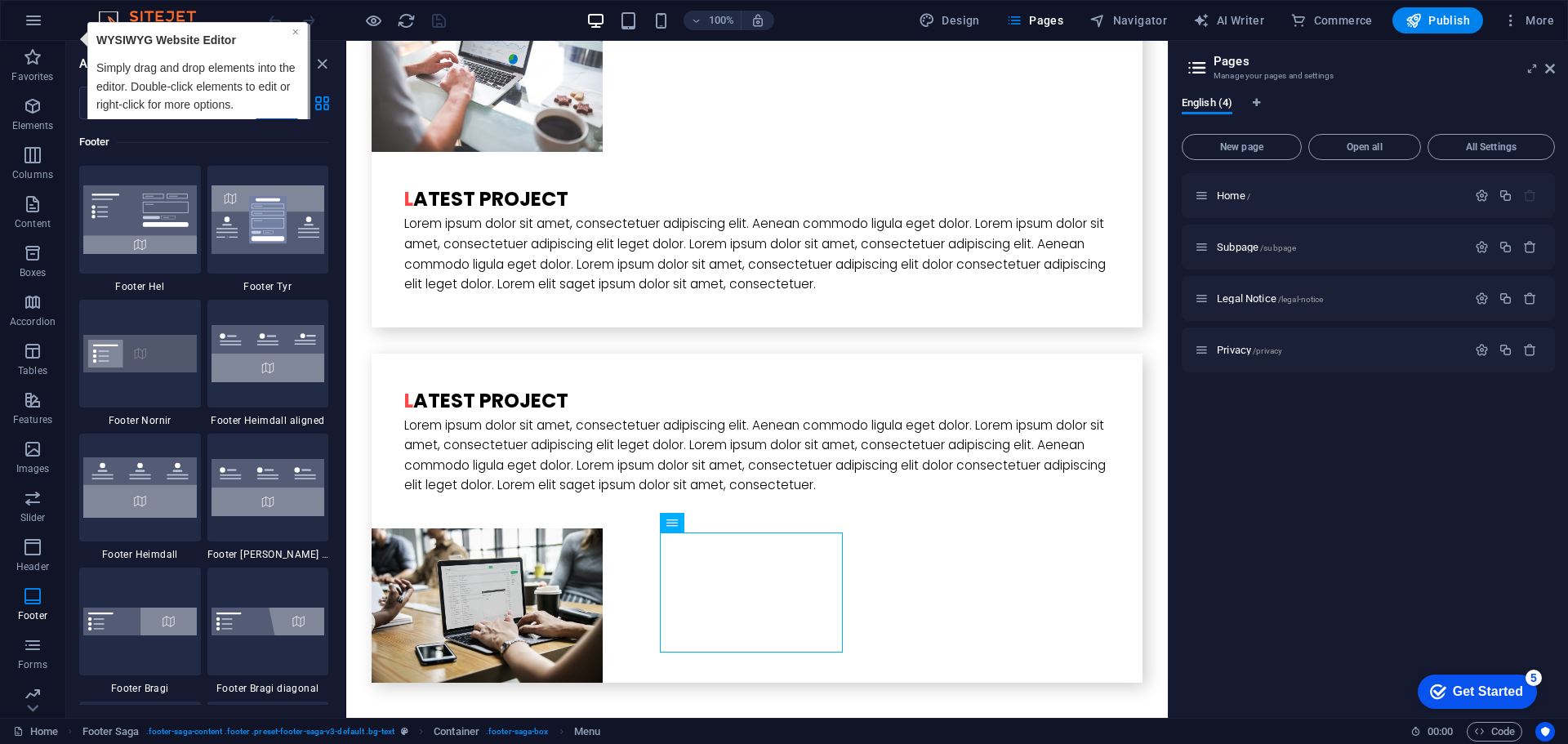
click at [295, 34] on link "×" at bounding box center [295, 31] width 7 height 13
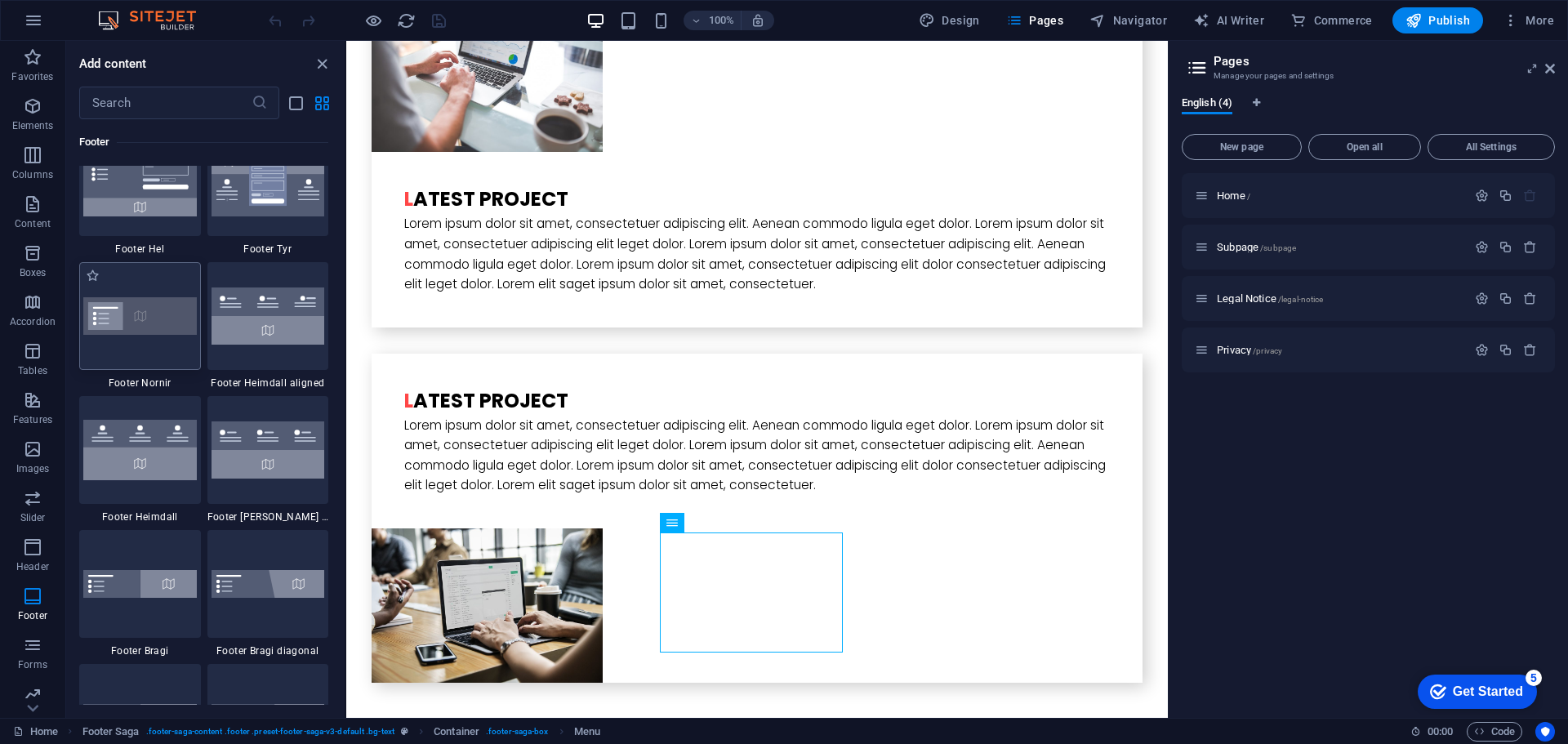
scroll to position [10723, 0]
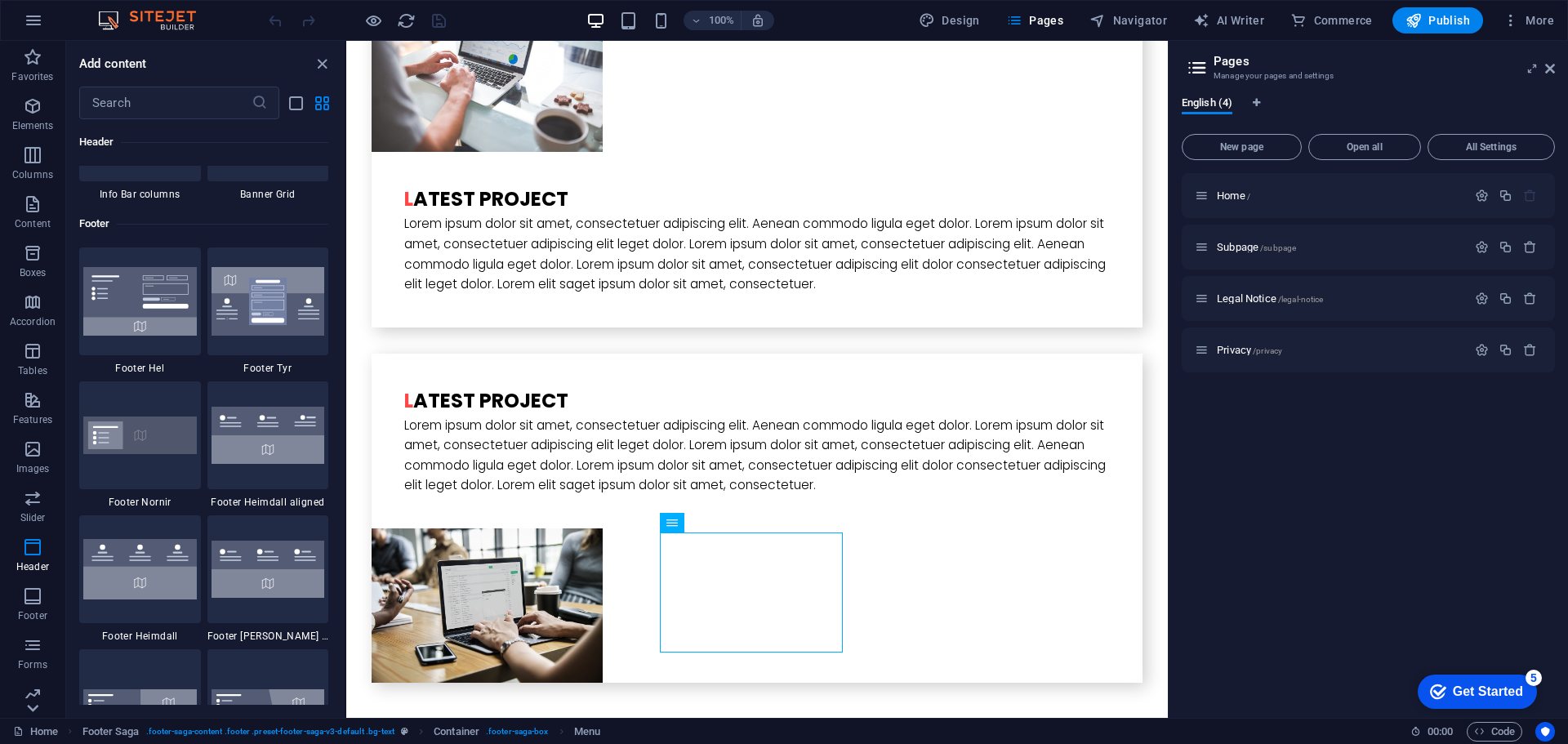
click at [38, 62] on icon at bounding box center [33, 50] width 23 height 23
click at [31, 548] on span "Forms" at bounding box center [32, 547] width 65 height 39
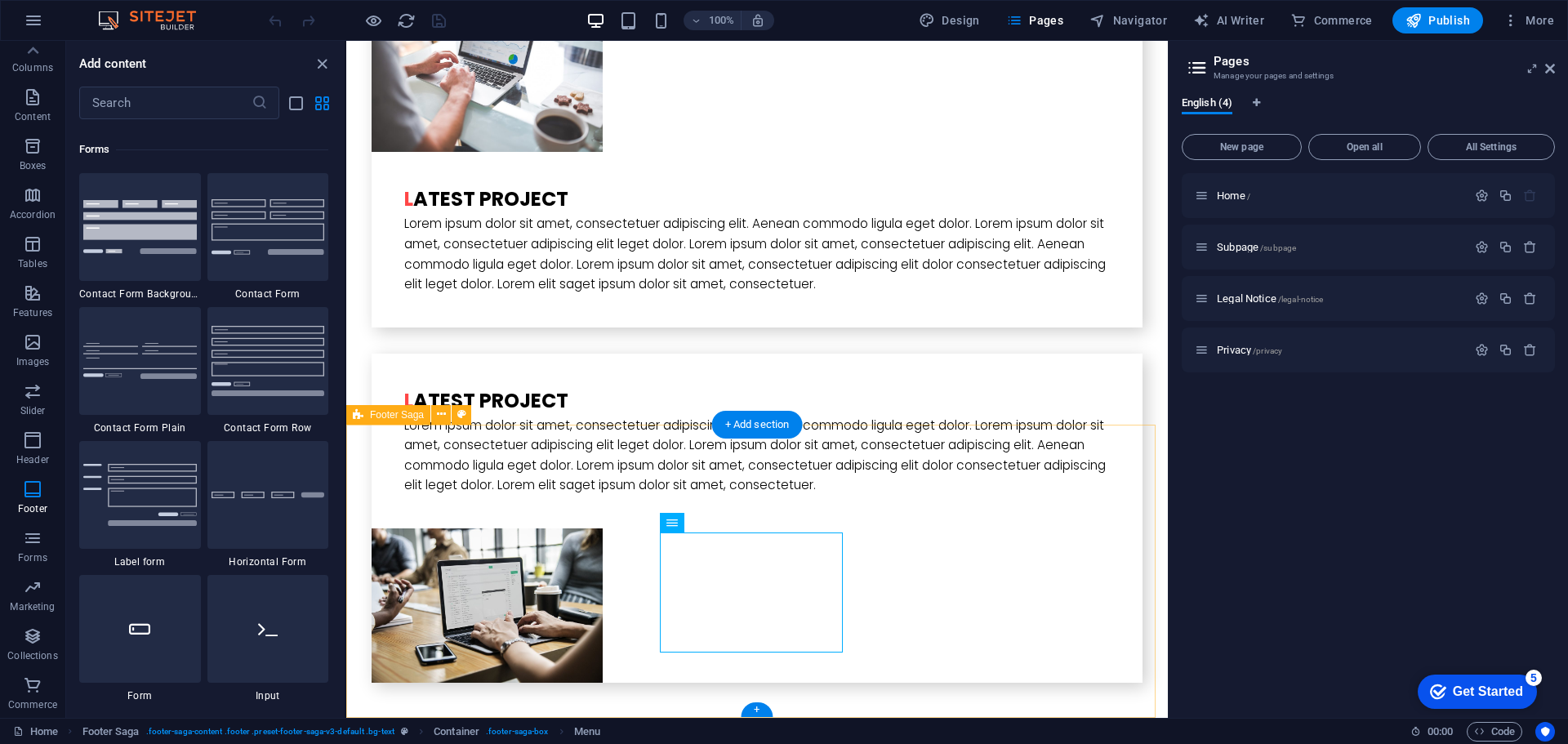
scroll to position [11917, 0]
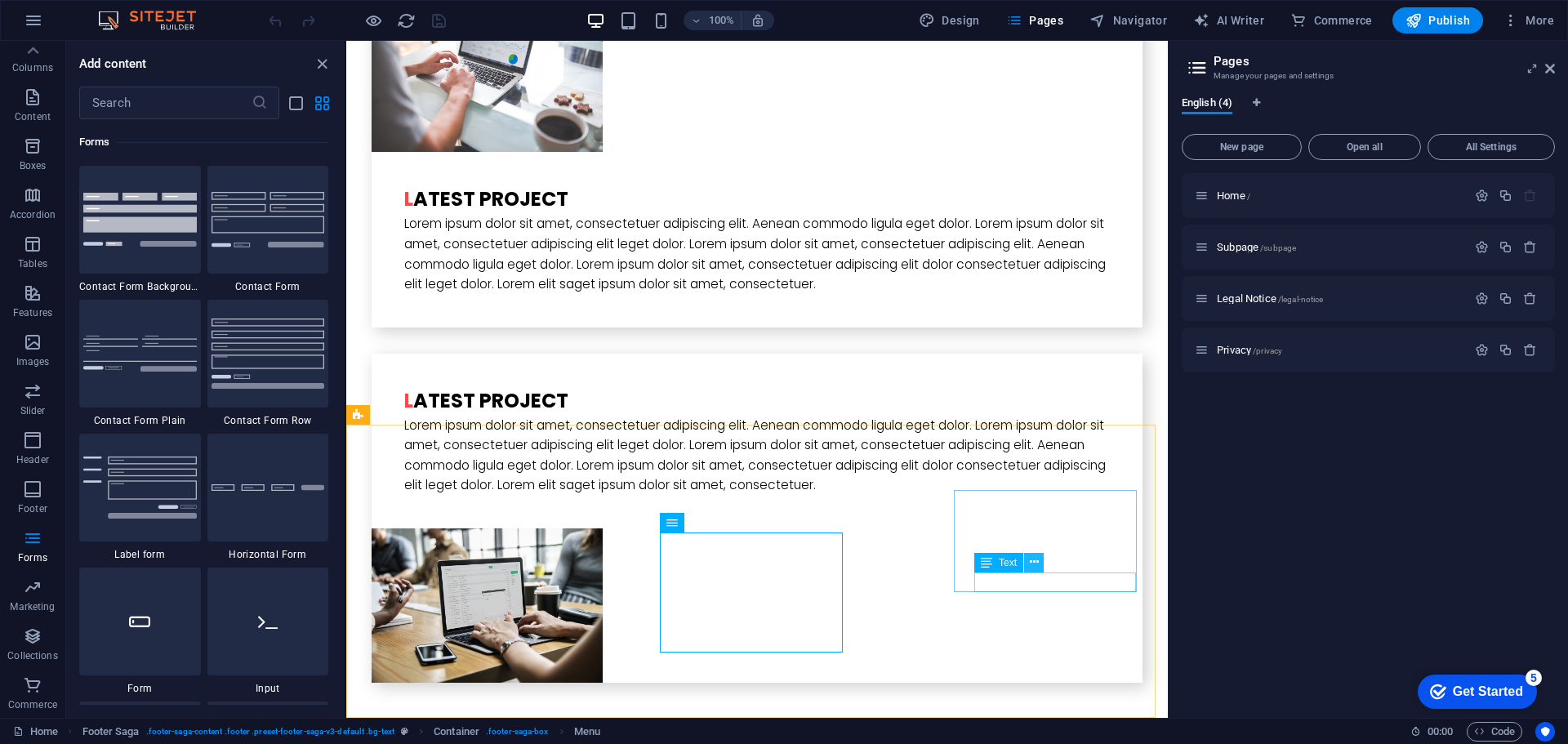
click at [1028, 565] on button at bounding box center [1033, 563] width 19 height 19
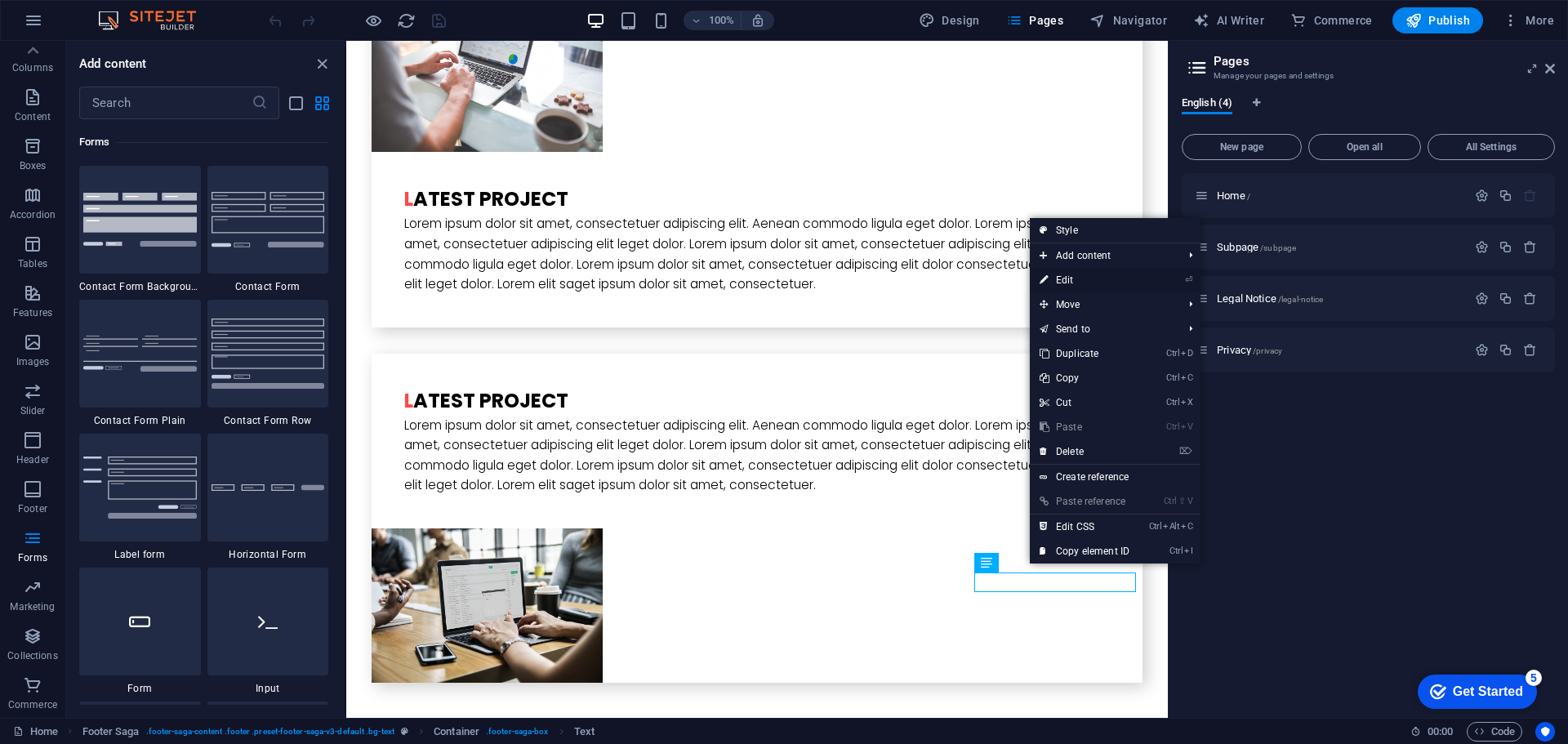
drag, startPoint x: 1068, startPoint y: 283, endPoint x: 725, endPoint y: 255, distance: 344.1
click at [1068, 283] on link "⏎ Edit" at bounding box center [1084, 279] width 110 height 24
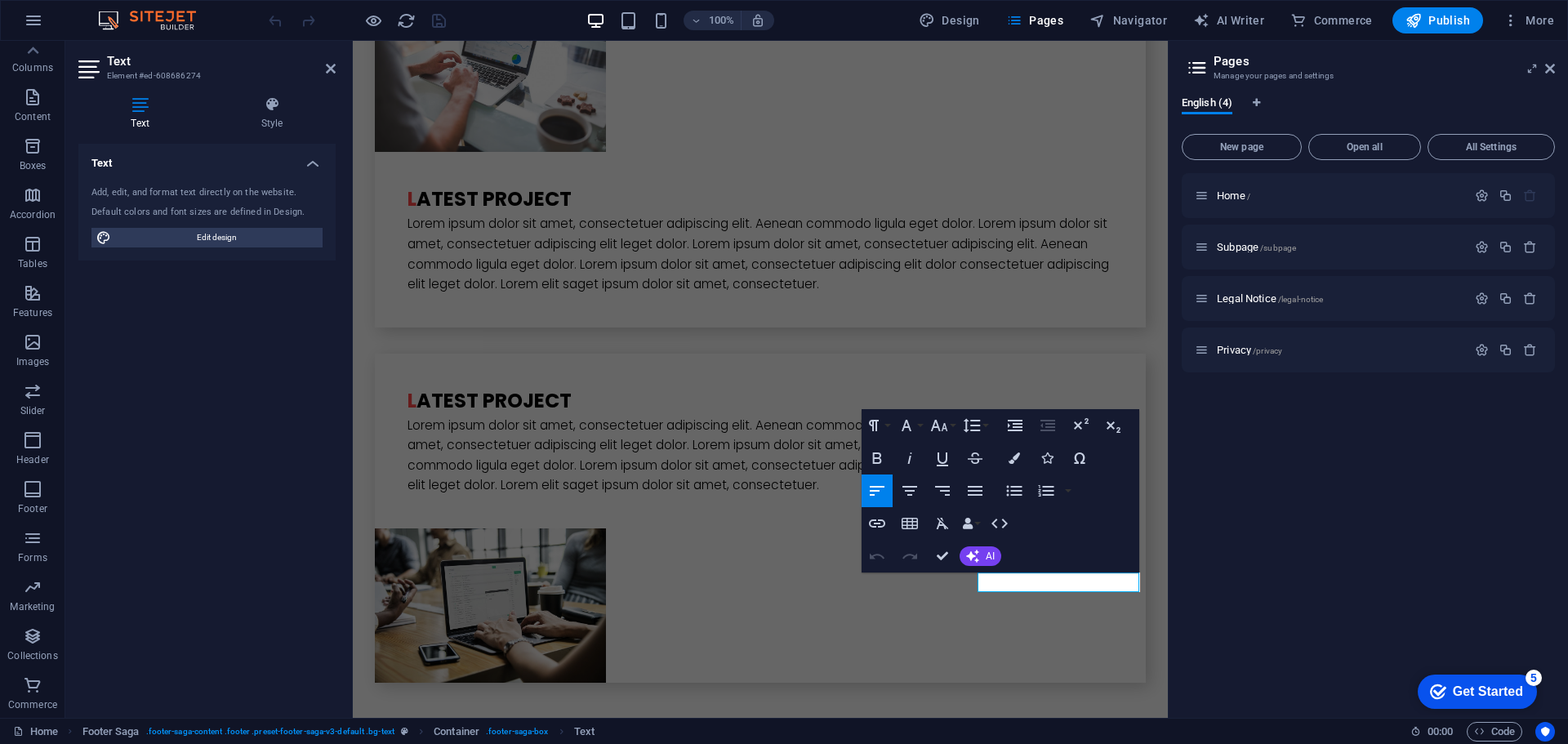
click at [212, 345] on div "Text Add, edit, and format text directly on the website. Default colors and fon…" at bounding box center [207, 424] width 257 height 561
